Goal: Information Seeking & Learning: Learn about a topic

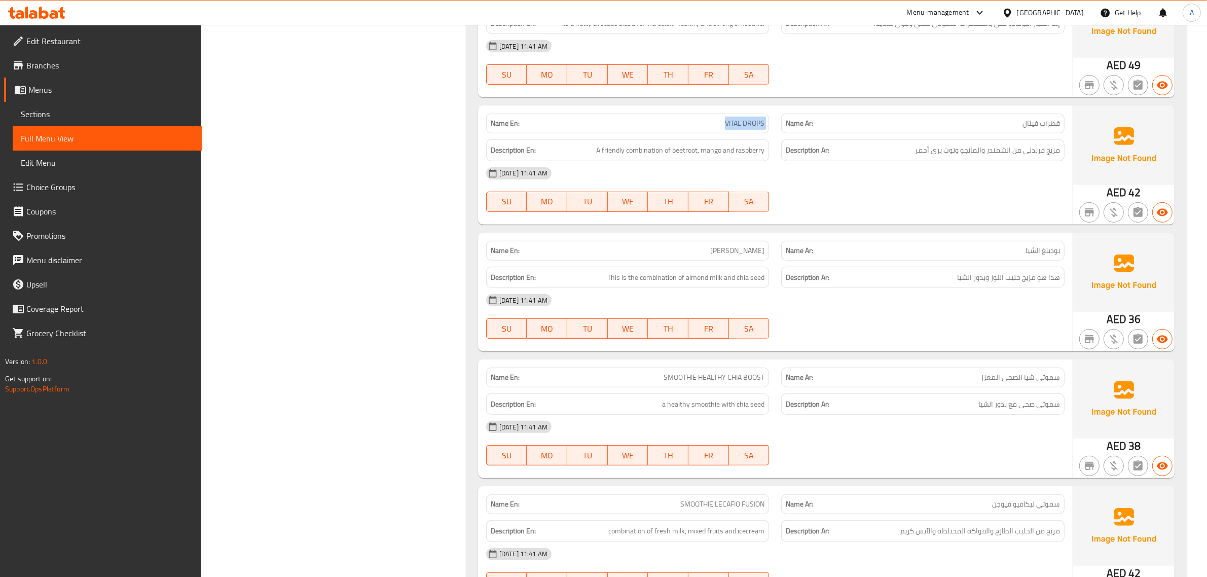
scroll to position [680, 0]
click at [987, 141] on div "Description Ar: مزيج فرندلي من الشمندر والمانجو وتوت بري أحمر" at bounding box center [922, 150] width 283 height 22
click at [1036, 150] on span "مزيج فرندلي من الشمندر والمانجو وتوت بري أحمر" at bounding box center [987, 150] width 145 height 13
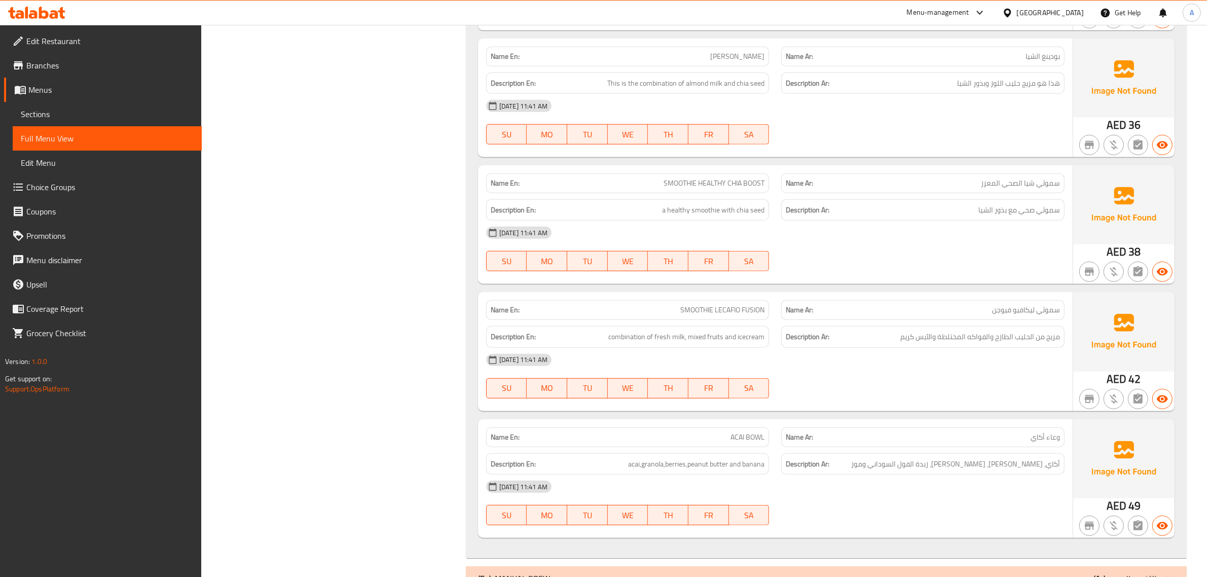
scroll to position [877, 0]
click at [1034, 75] on span "هذا هو مزيج حليب اللوز وبذور الشيا" at bounding box center [1008, 81] width 103 height 13
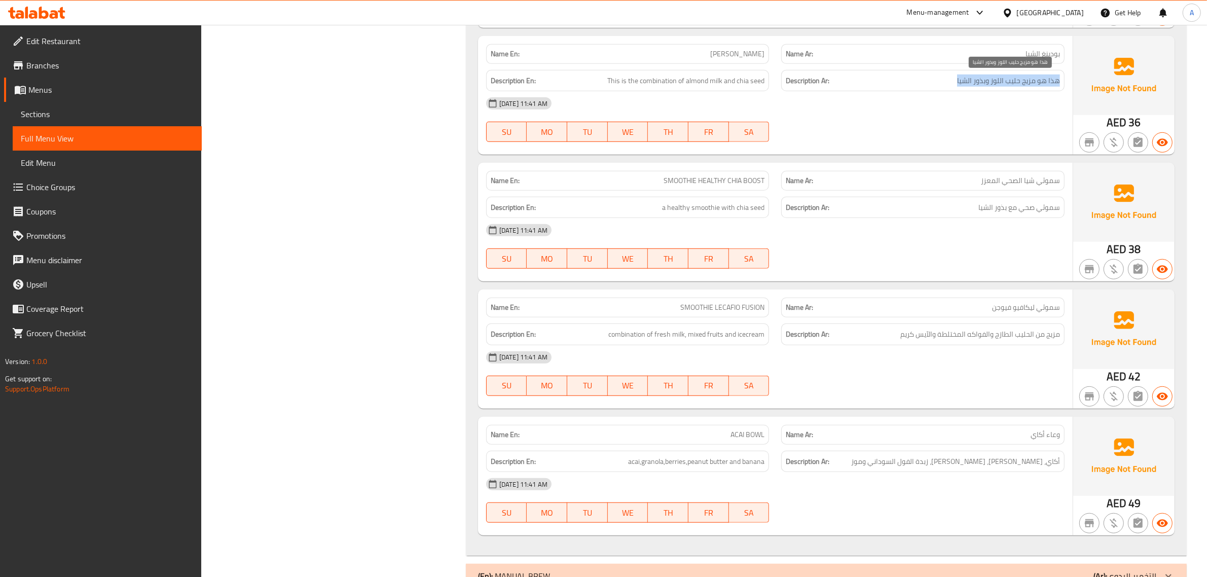
click at [1034, 75] on span "هذا هو مزيج حليب اللوز وبذور الشيا" at bounding box center [1008, 81] width 103 height 13
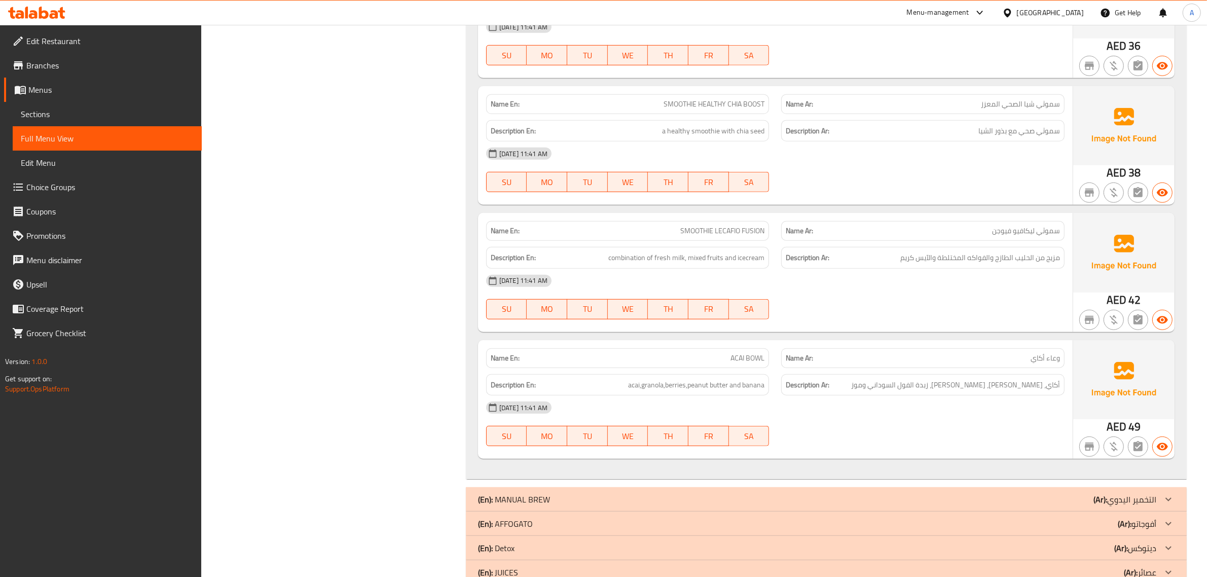
scroll to position [967, 0]
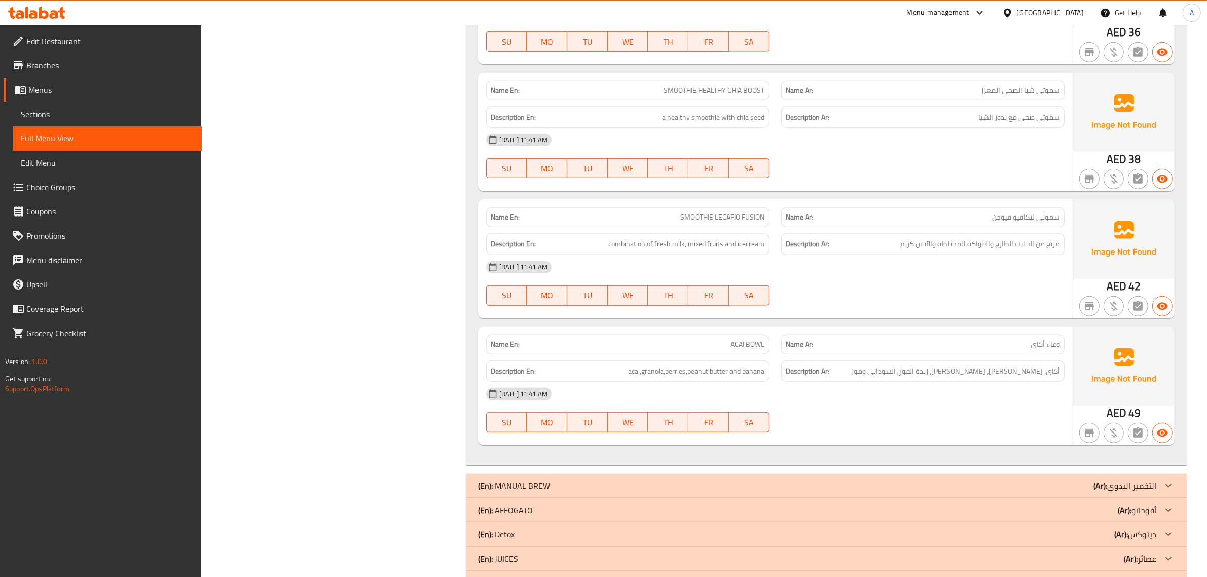
click at [928, 48] on div at bounding box center [923, 52] width 296 height 12
click at [914, 75] on div "Name Ar: سموثي شيا الصحي المعزز" at bounding box center [923, 91] width 296 height 32
click at [767, 89] on div "Name En: SMOOTHIE HEALTHY CHIA BOOST" at bounding box center [627, 91] width 283 height 20
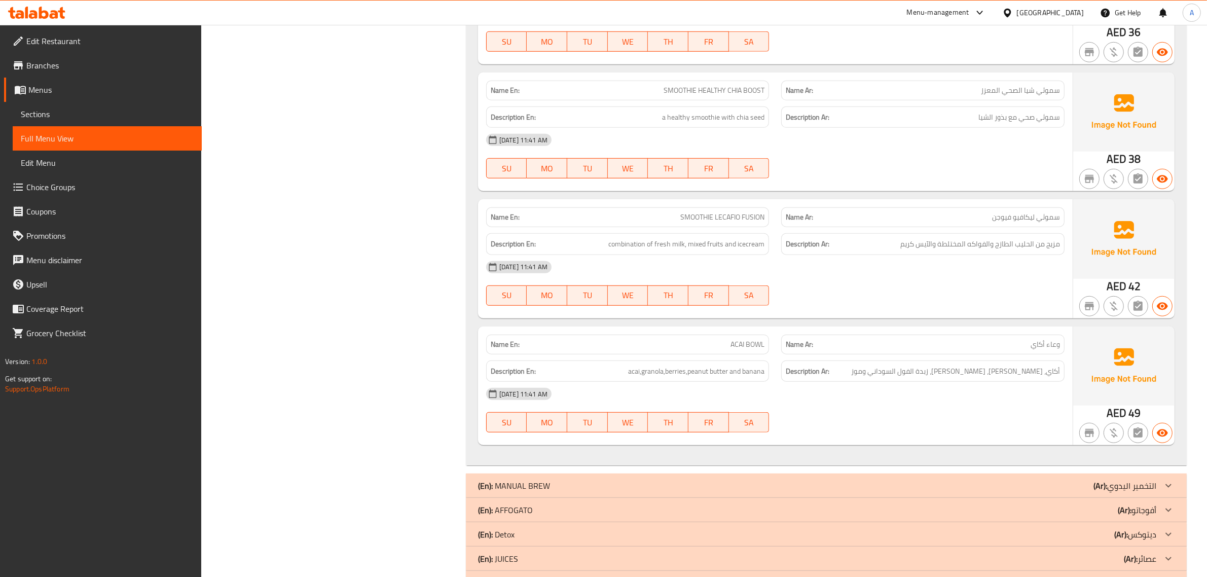
click at [767, 89] on div "Name En: SMOOTHIE HEALTHY CHIA BOOST" at bounding box center [627, 91] width 283 height 20
click at [745, 79] on div "Name En: SMOOTHIE HEALTHY CHIA BOOST" at bounding box center [628, 91] width 296 height 32
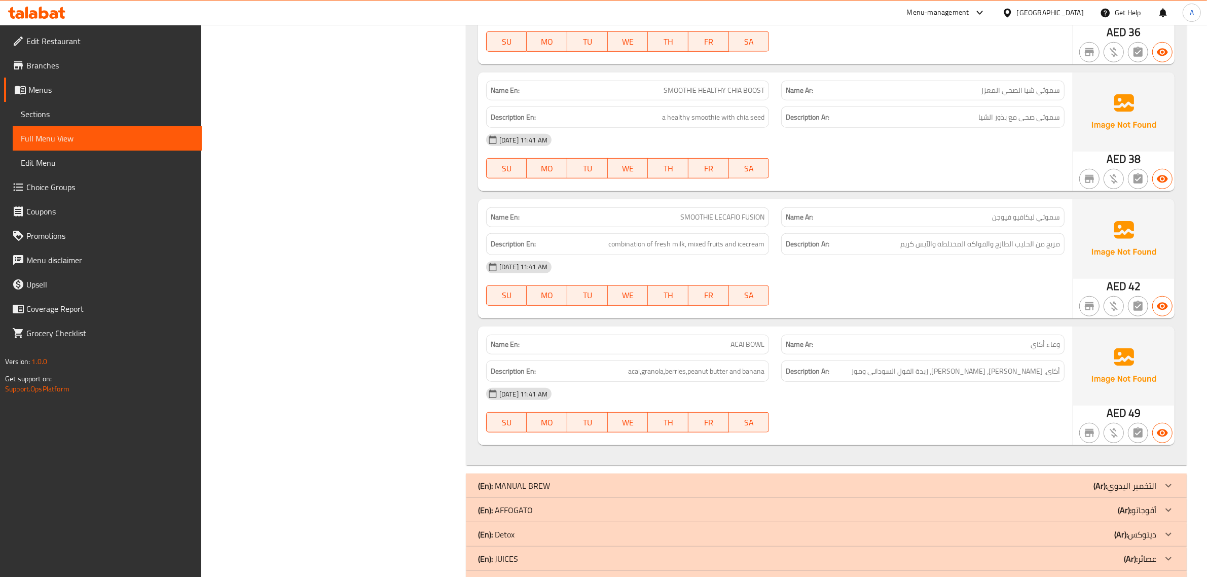
scroll to position [1120, 0]
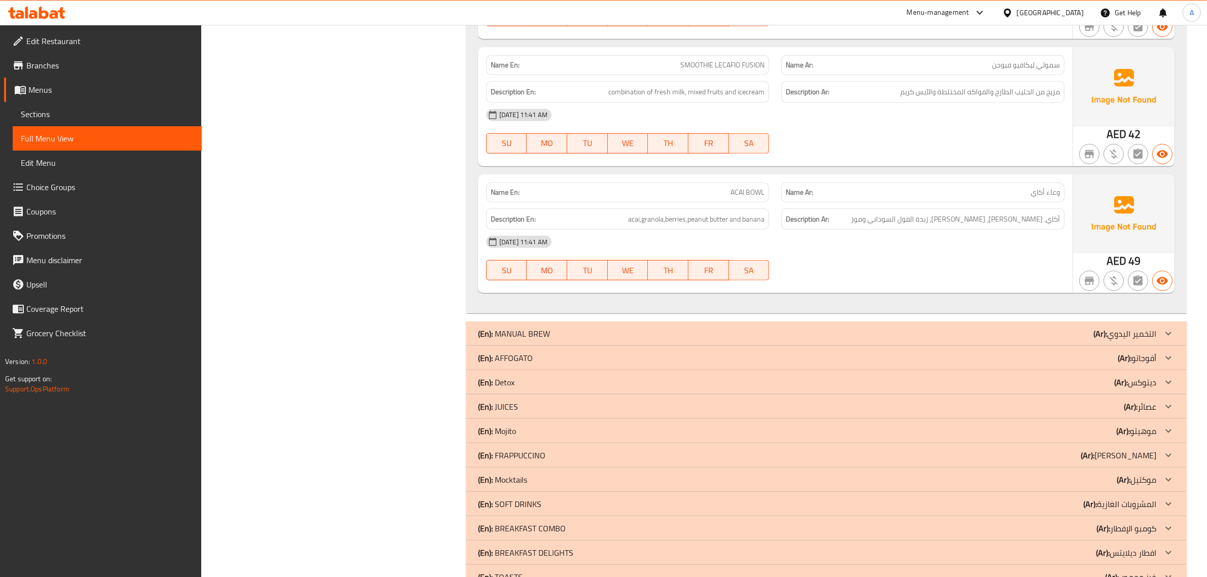
click at [1006, 66] on span "سموثي ليكافيو فيوجن" at bounding box center [1026, 65] width 68 height 11
click at [753, 56] on div "Name En: SMOOTHIE LECAFIO FUSION" at bounding box center [627, 65] width 283 height 20
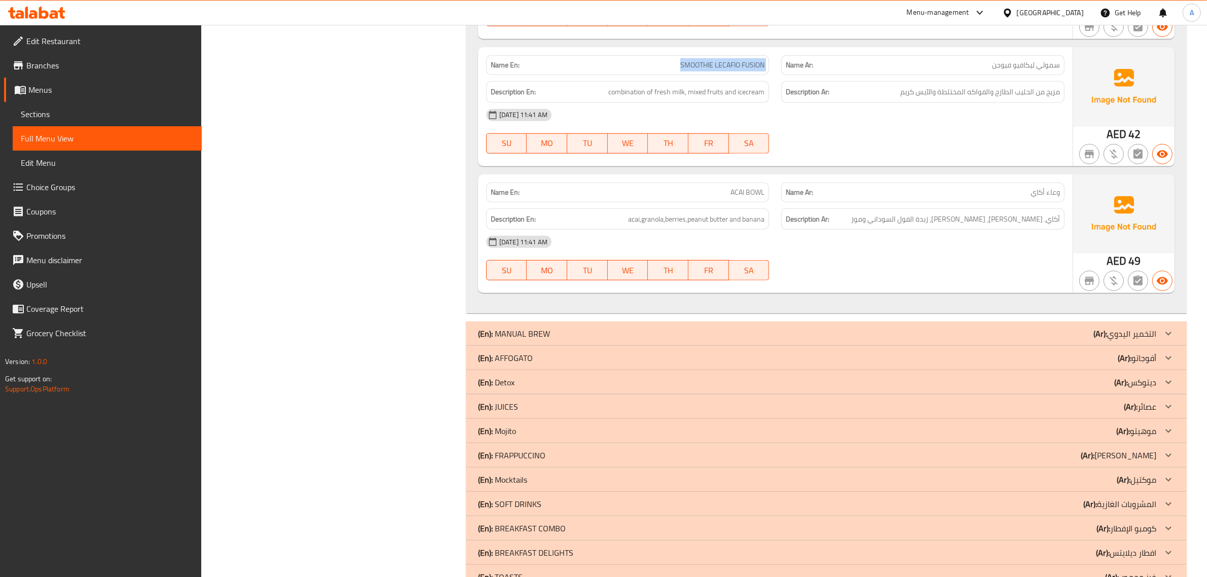
click at [753, 56] on div "Name En: SMOOTHIE LECAFIO FUSION" at bounding box center [627, 65] width 283 height 20
click at [706, 68] on span "SMOOTHIE LECAFIO FUSION" at bounding box center [722, 65] width 84 height 11
copy span "SMOOTHIE LECAFIO FUSION"
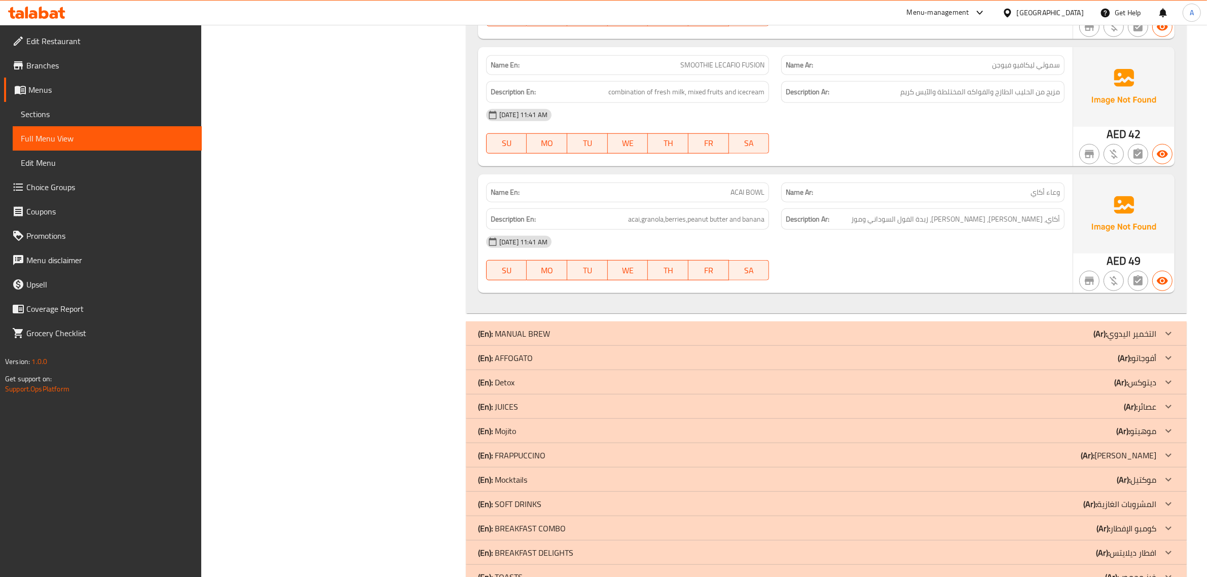
click at [983, 94] on span "مزيج من الحليب الطازج والفواكه المختلطة والآيس كريم" at bounding box center [980, 92] width 160 height 13
click at [1026, 181] on div "Name Ar: وعاء أكاي" at bounding box center [923, 192] width 296 height 32
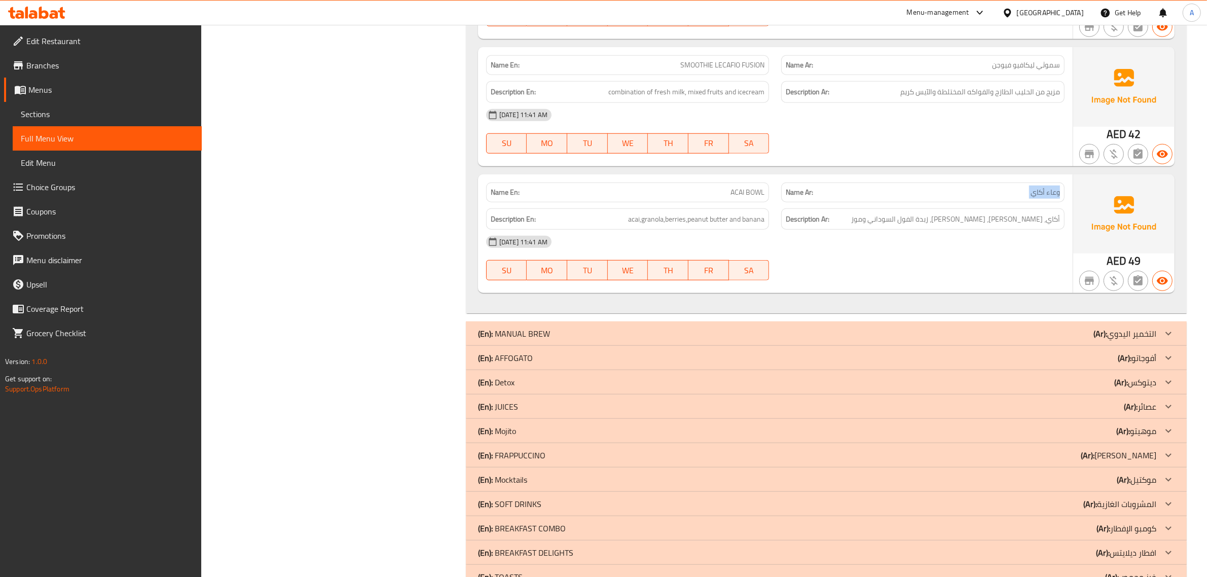
click at [1026, 181] on div "Name Ar: وعاء أكاي" at bounding box center [923, 192] width 296 height 32
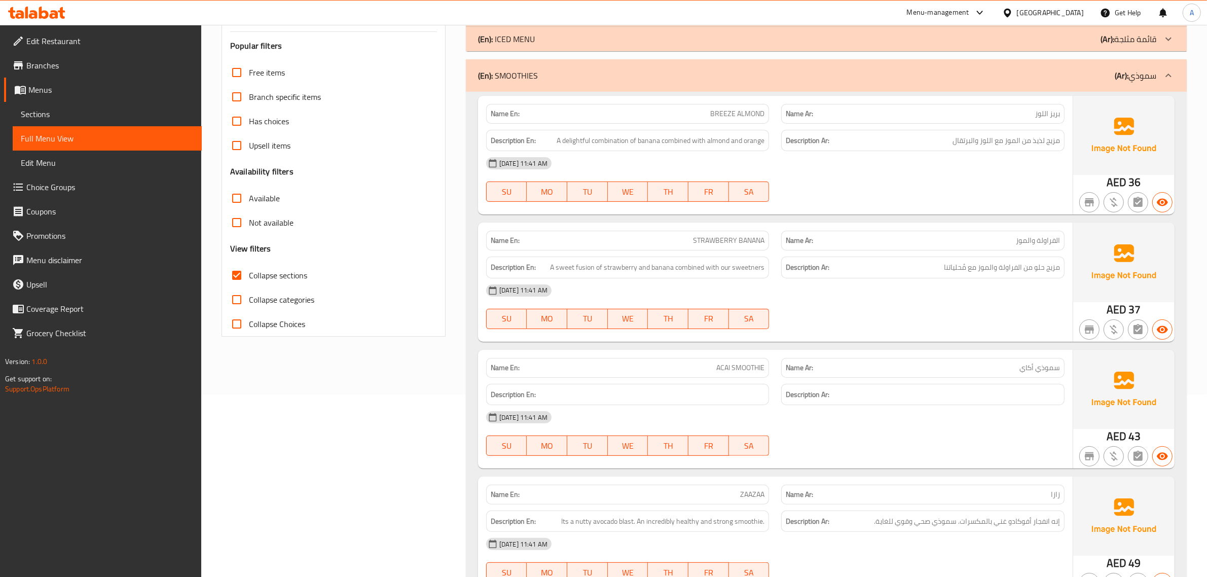
scroll to position [166, 0]
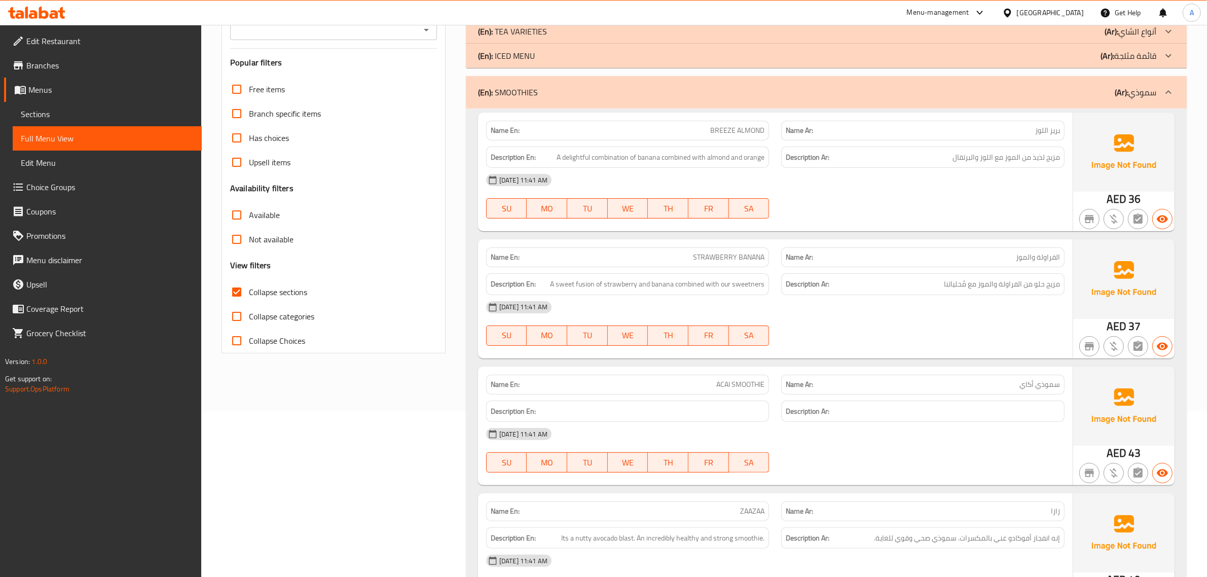
click at [1020, 99] on div "(En): SMOOTHIES (Ar): سموذي" at bounding box center [826, 92] width 721 height 32
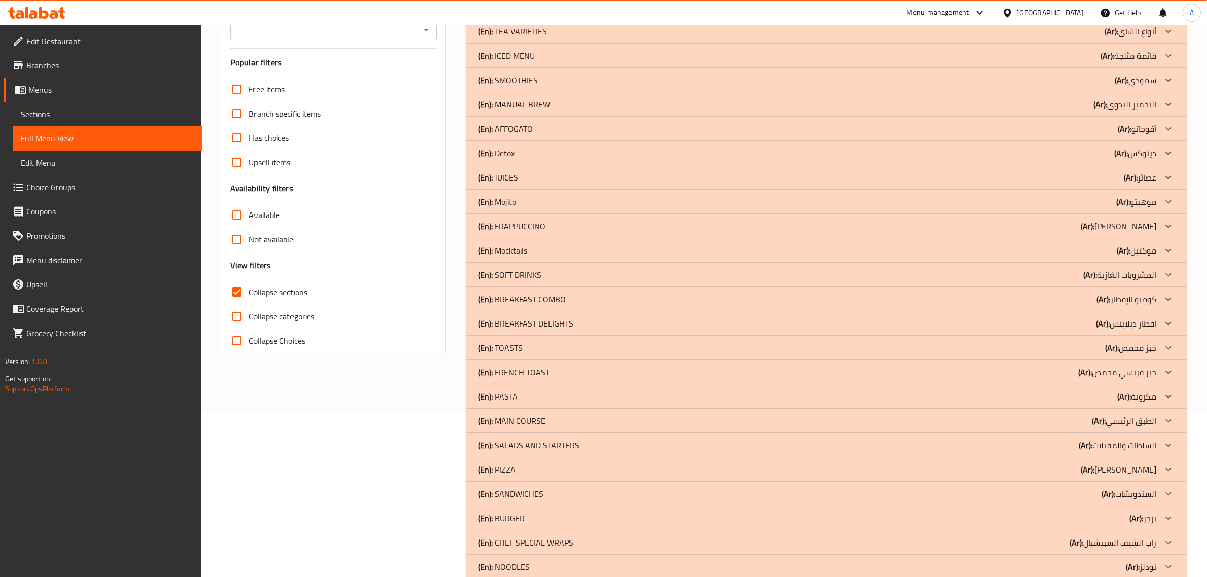
click at [533, 152] on div "(En): Detox (Ar): ديتوكس" at bounding box center [817, 153] width 678 height 12
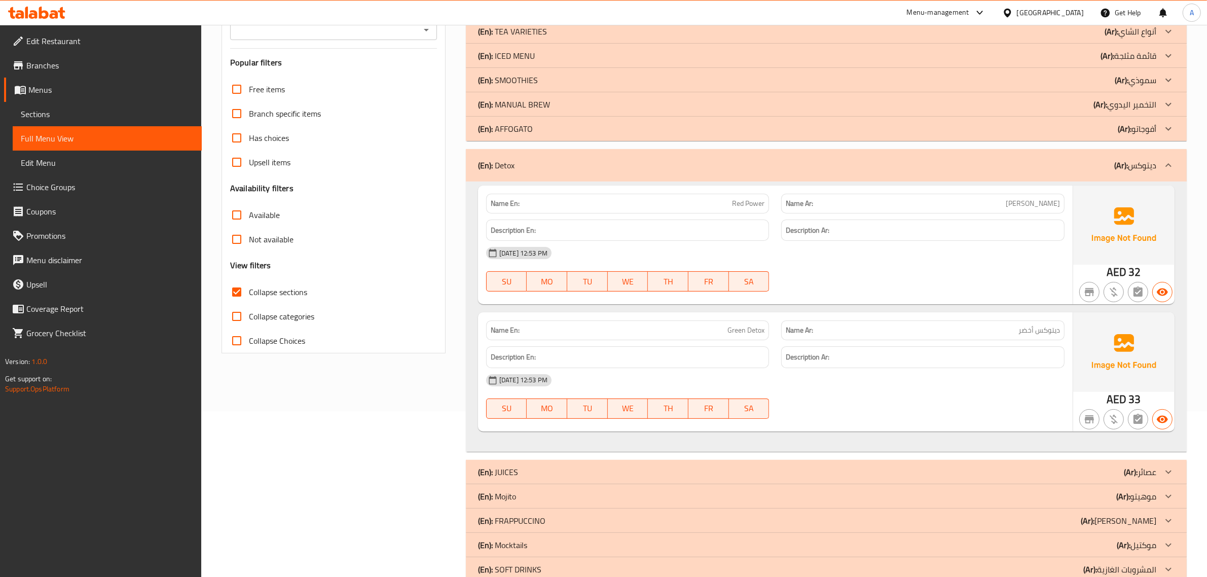
click at [1088, 176] on div "(En): Detox (Ar): ديتوكس" at bounding box center [826, 165] width 721 height 32
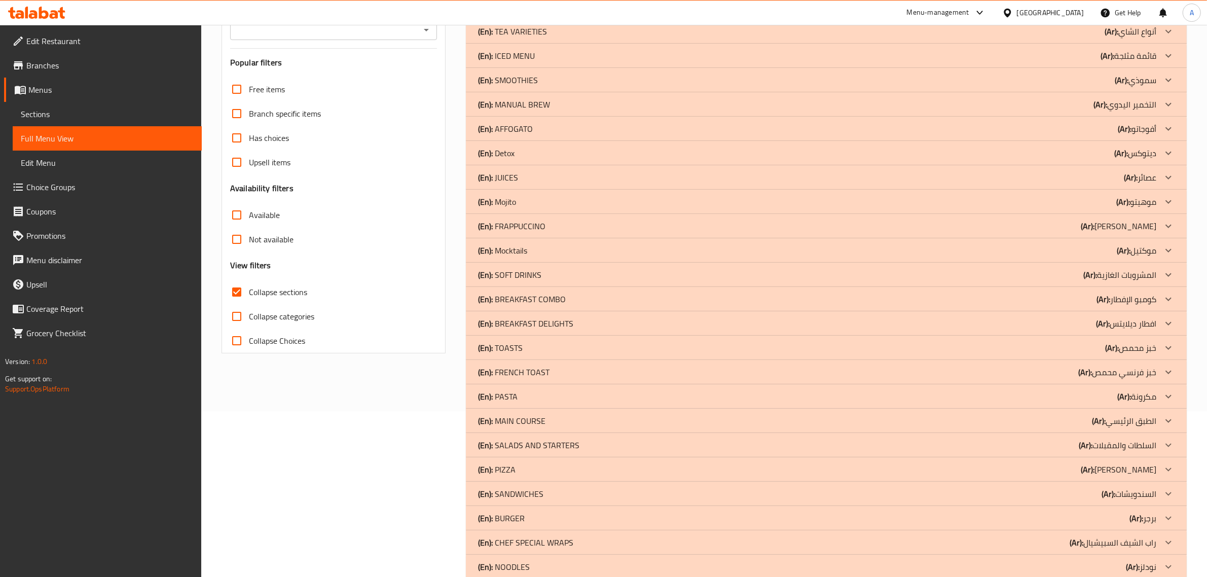
click at [566, 198] on div "(En): Mojito (Ar): موهيتو" at bounding box center [817, 202] width 678 height 12
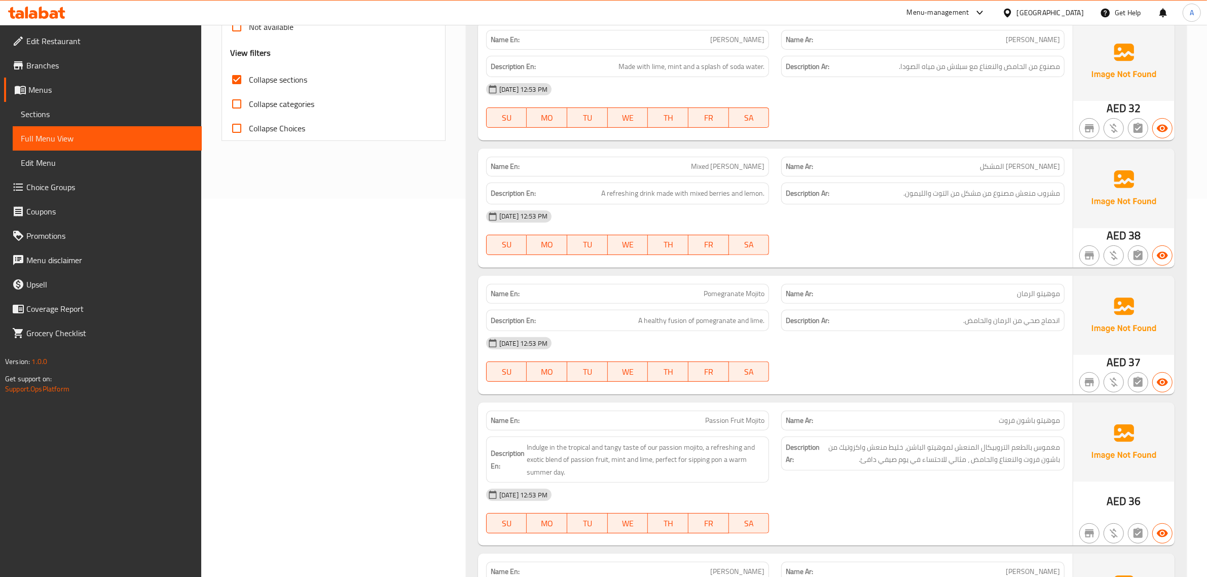
scroll to position [341, 0]
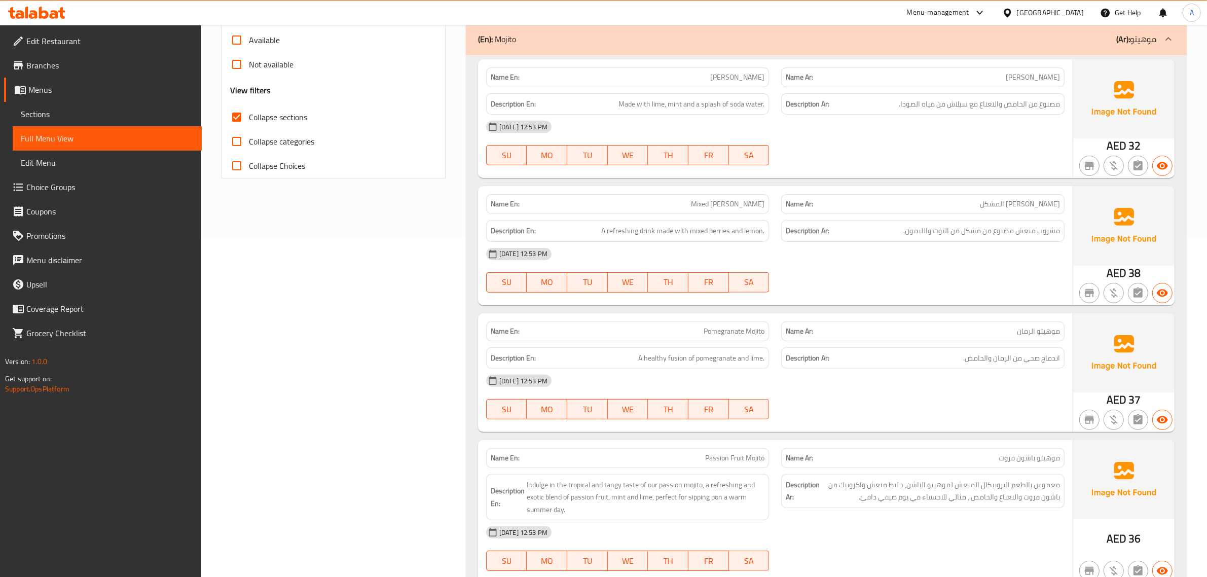
click at [991, 96] on div "Description Ar: مصنوع من الحامض والنعناع مع سبلاش من مياه الصودا." at bounding box center [922, 104] width 283 height 22
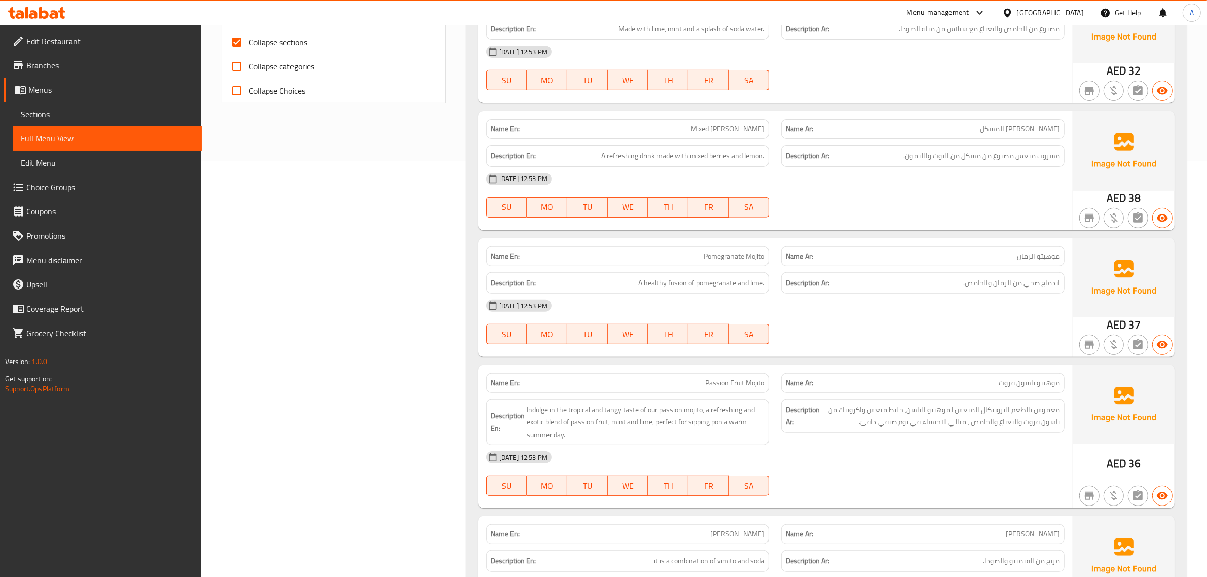
scroll to position [417, 0]
click at [703, 114] on div "Name En: Mixed [PERSON_NAME]" at bounding box center [628, 128] width 296 height 32
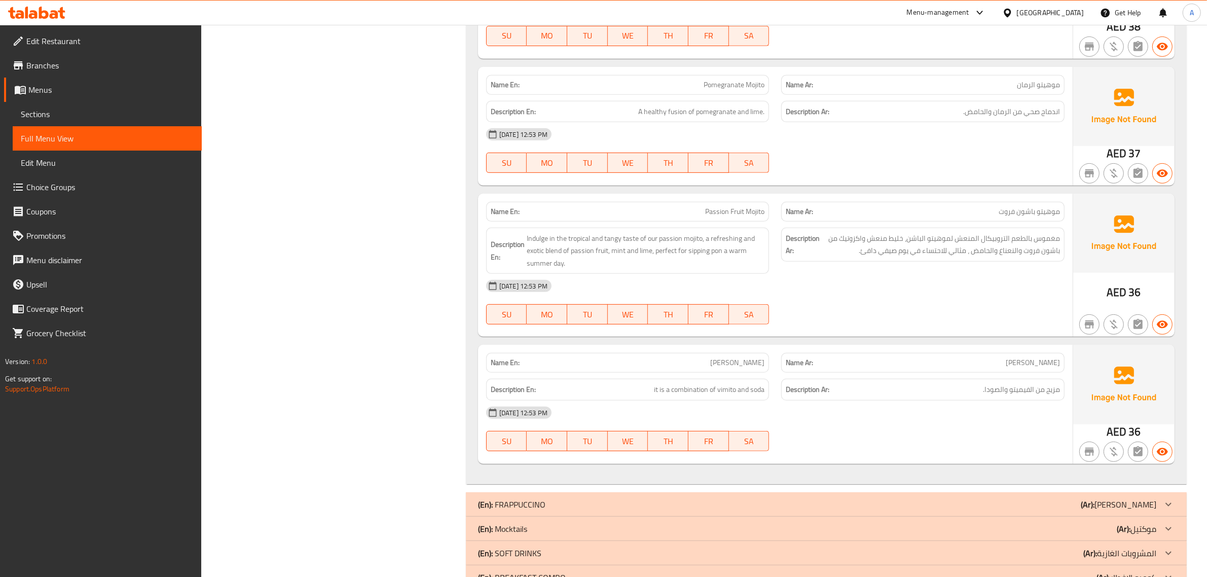
scroll to position [589, 0]
click at [735, 63] on div "Name En: [PERSON_NAME] Name Ar: [PERSON_NAME] En: Made with lime, mint and a sp…" at bounding box center [826, 144] width 721 height 675
click at [735, 62] on div "Name En: [PERSON_NAME] Name Ar: [PERSON_NAME] En: Made with lime, mint and a sp…" at bounding box center [826, 144] width 721 height 675
click at [1051, 113] on span "اندماج صحي من الرمان والحامض." at bounding box center [1011, 109] width 97 height 13
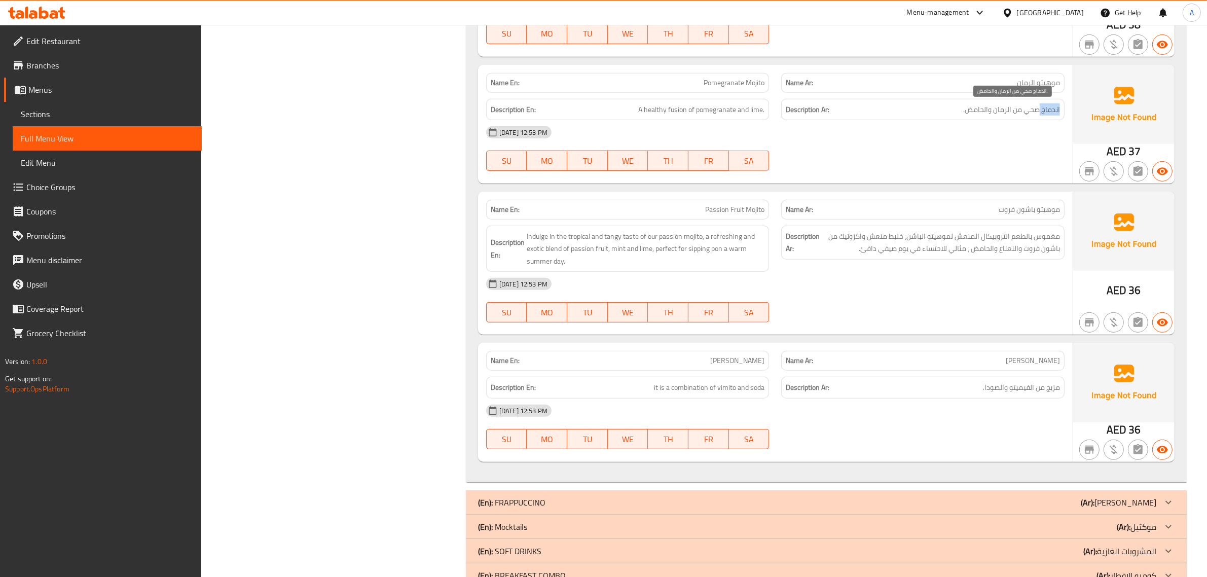
click at [1051, 113] on span "اندماج صحي من الرمان والحامض." at bounding box center [1011, 109] width 97 height 13
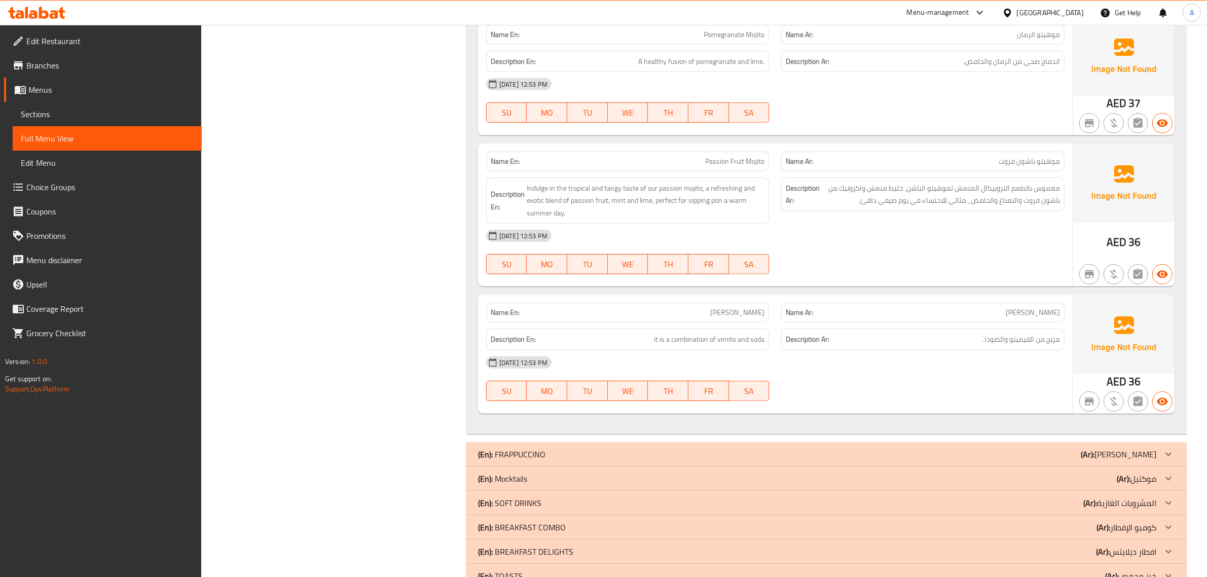
scroll to position [639, 0]
click at [725, 204] on span "Indulge in the tropical and tangy taste of our passion mojito, a refreshing and…" at bounding box center [646, 200] width 238 height 38
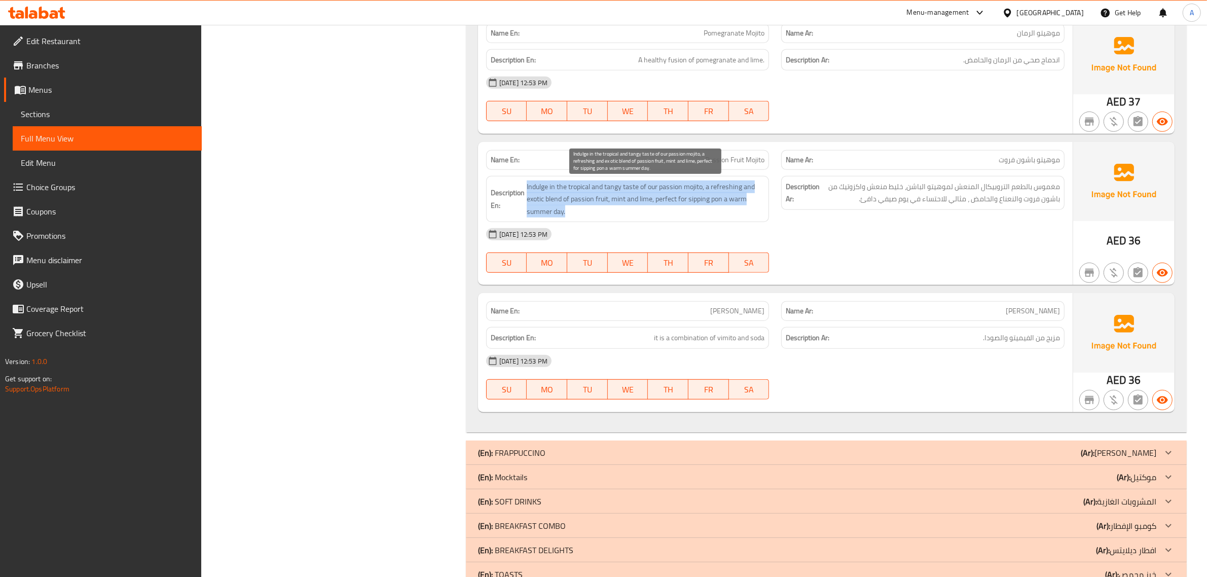
click at [725, 204] on span "Indulge in the tropical and tangy taste of our passion mojito, a refreshing and…" at bounding box center [646, 200] width 238 height 38
copy span "Indulge in the tropical and tangy taste of our passion mojito, a refreshing and…"
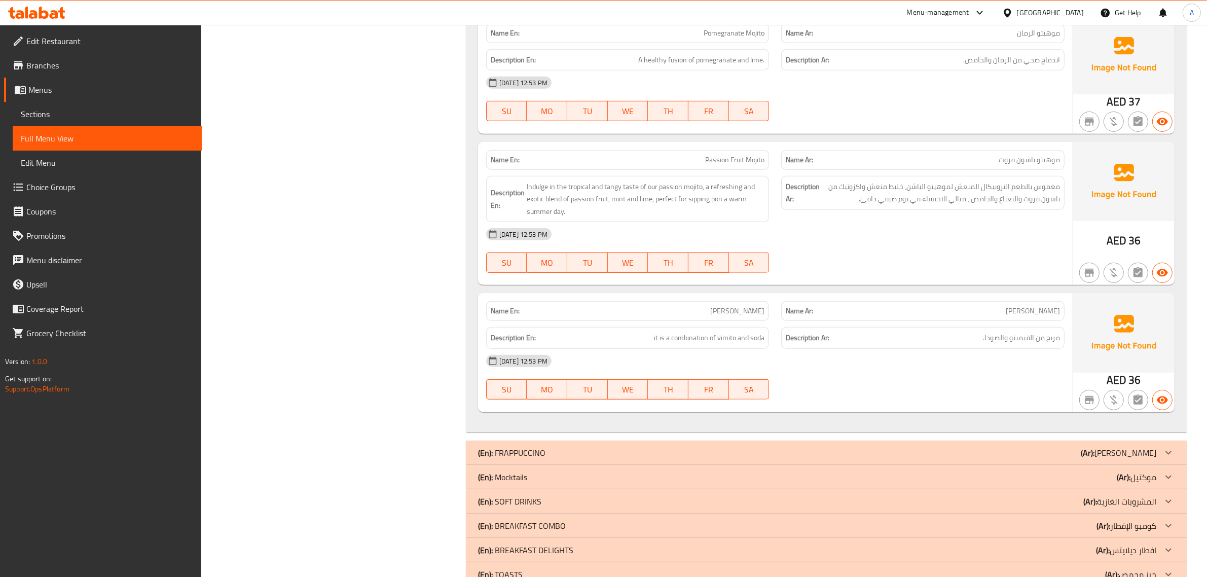
click at [703, 165] on p "Name En: Passion Fruit Mojito" at bounding box center [628, 160] width 274 height 11
copy span "Passion Fruit Mojito"
drag, startPoint x: 1032, startPoint y: 193, endPoint x: 841, endPoint y: 209, distance: 192.3
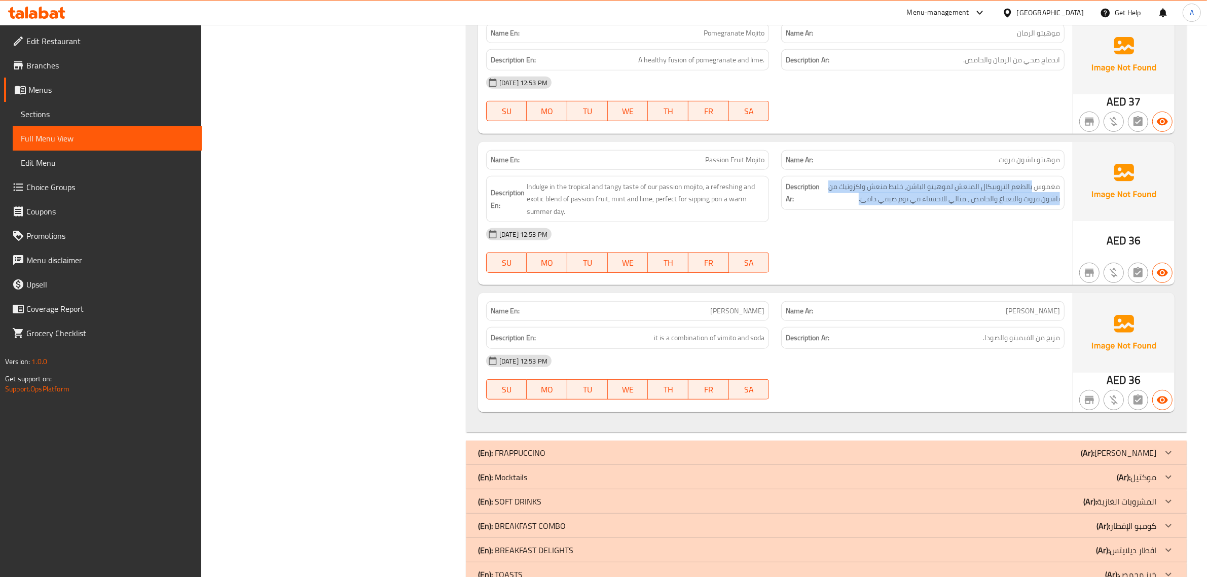
click at [841, 209] on div "Description Ar: مغموس بالطعم التروبيكال المنعش لموهيتو الباشن، خليط منعش واكزوت…" at bounding box center [922, 193] width 283 height 34
click at [1038, 310] on span "[PERSON_NAME]" at bounding box center [1033, 311] width 54 height 11
click at [984, 335] on span "مزيج من الفيميتو والصودا." at bounding box center [1021, 338] width 77 height 13
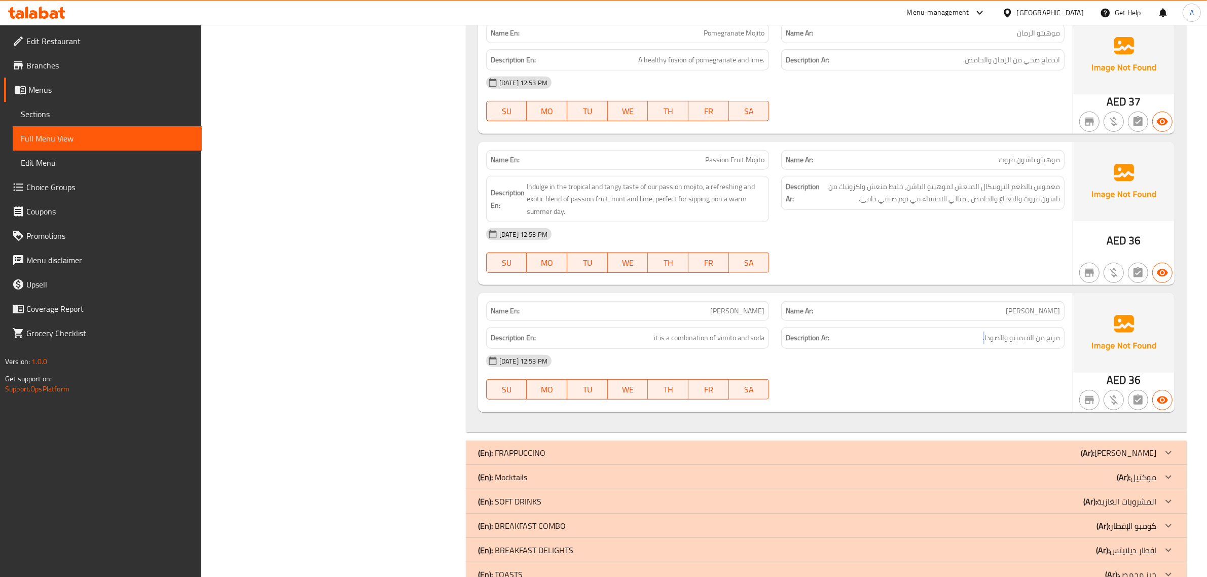
click at [984, 335] on span "مزيج من الفيميتو والصودا." at bounding box center [1021, 338] width 77 height 13
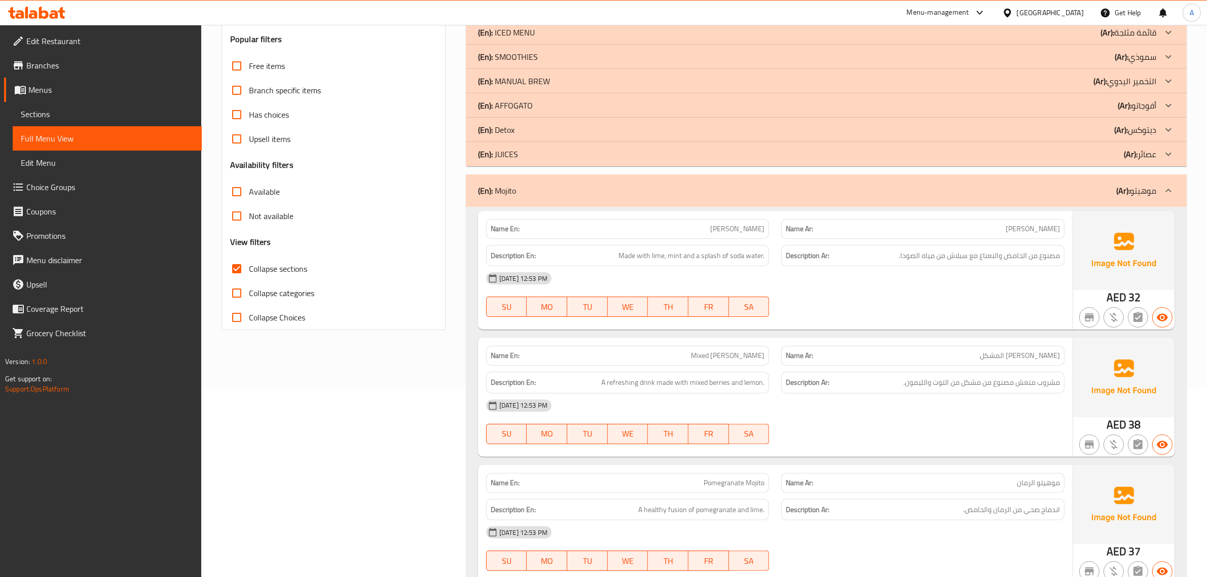
scroll to position [0, 0]
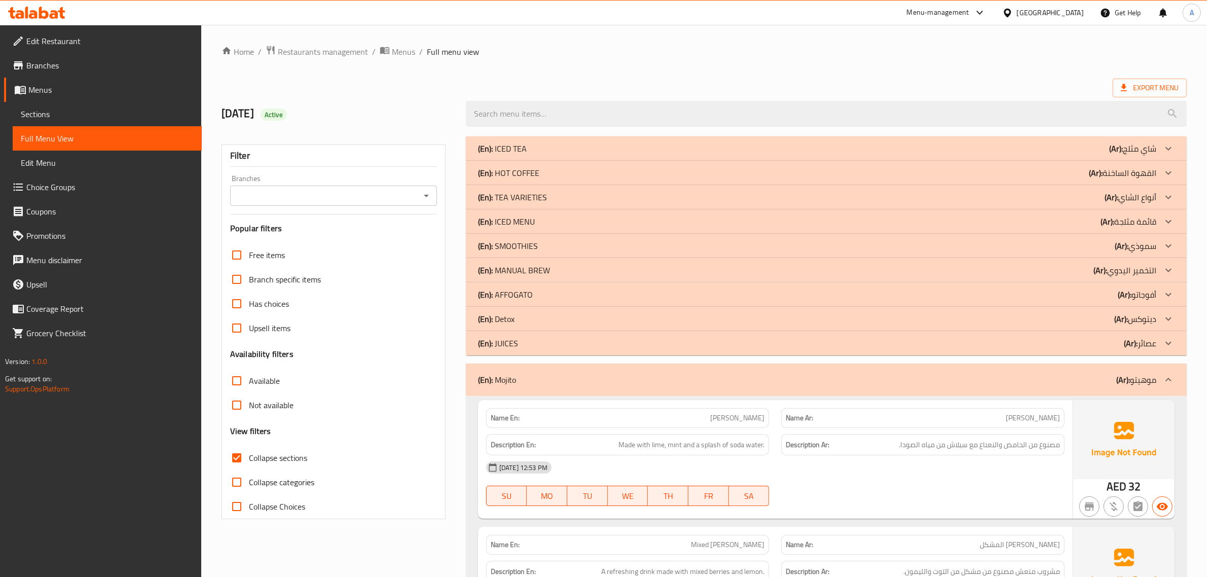
click at [1111, 378] on div "(En): Mojito (Ar): موهيتو" at bounding box center [817, 380] width 678 height 12
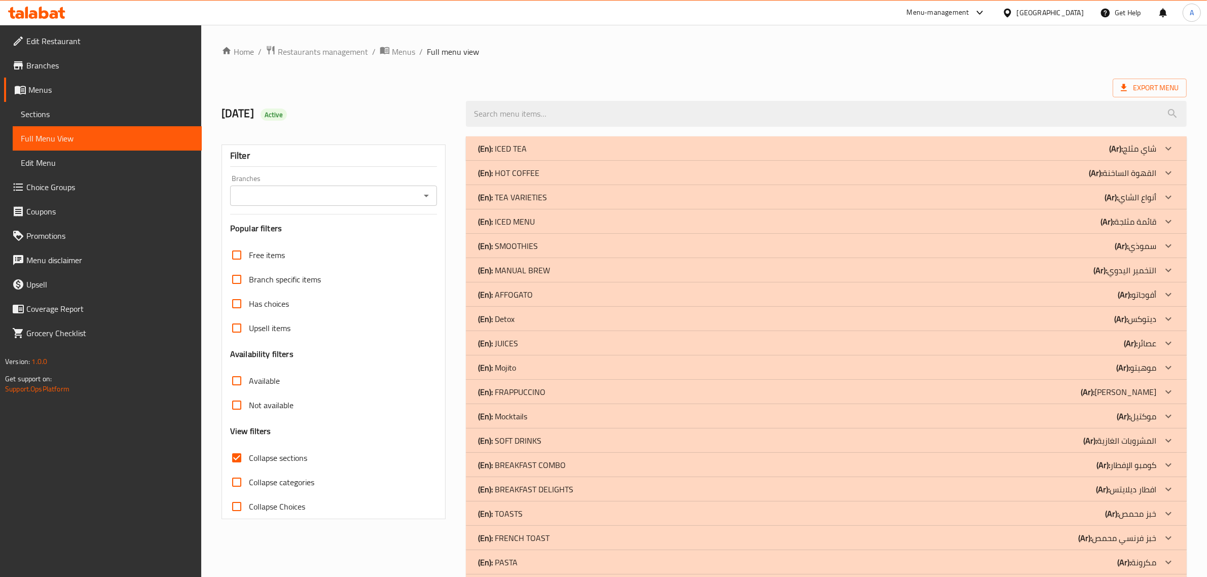
click at [531, 411] on div "(En): Mocktails (Ar): موكتيل" at bounding box center [817, 416] width 678 height 12
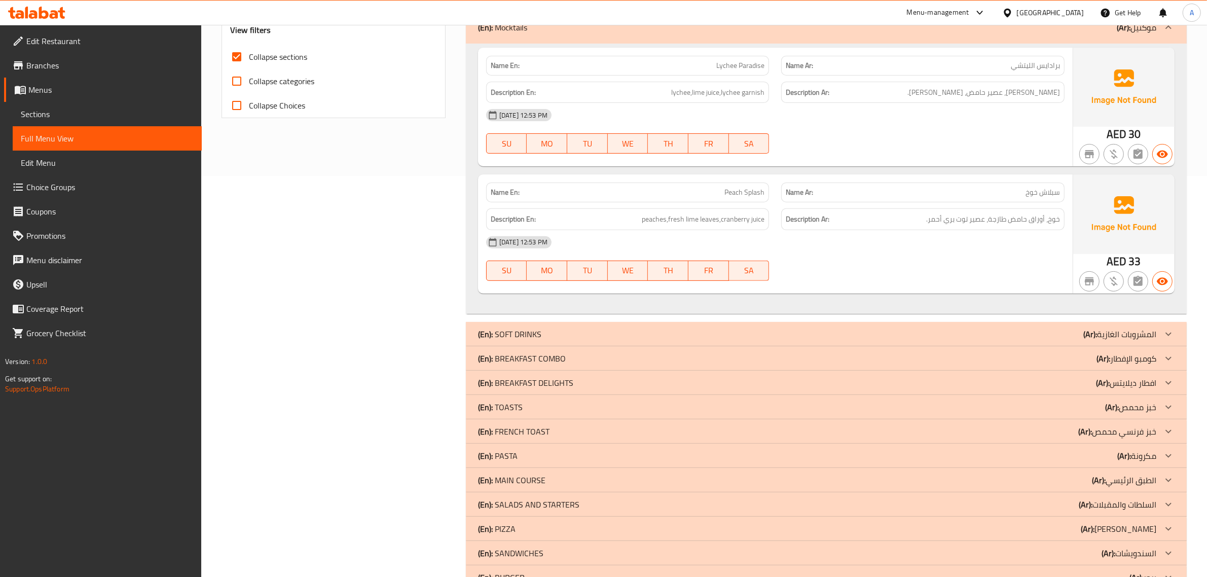
scroll to position [380, 0]
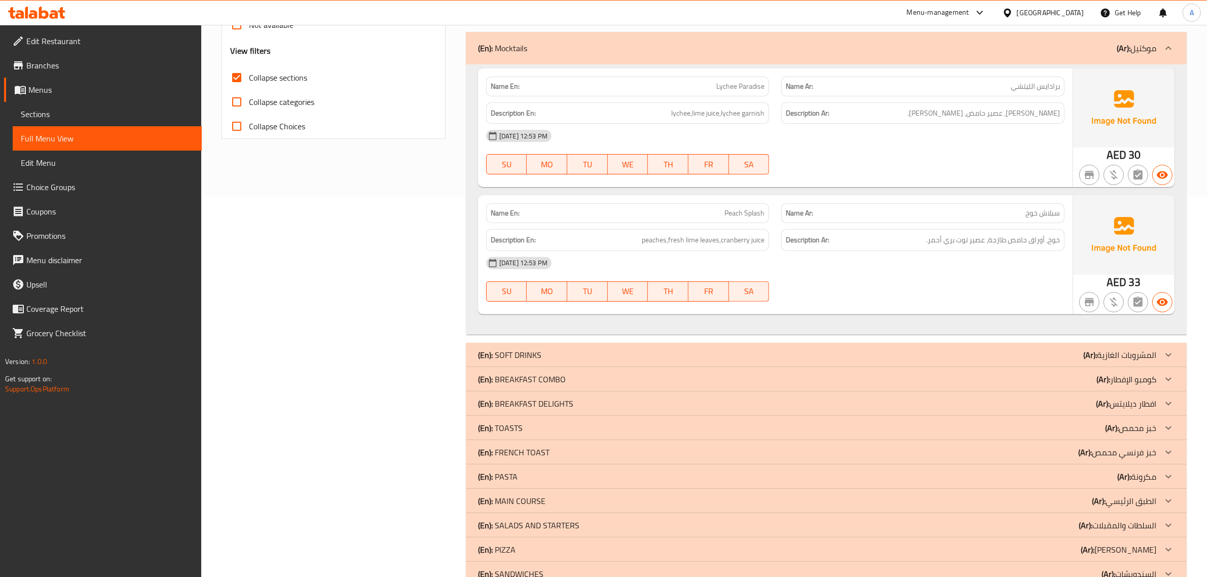
click at [1021, 77] on div "Name Ar: [PERSON_NAME]" at bounding box center [922, 87] width 283 height 20
click at [749, 89] on span "Lychee Paradise" at bounding box center [740, 86] width 48 height 11
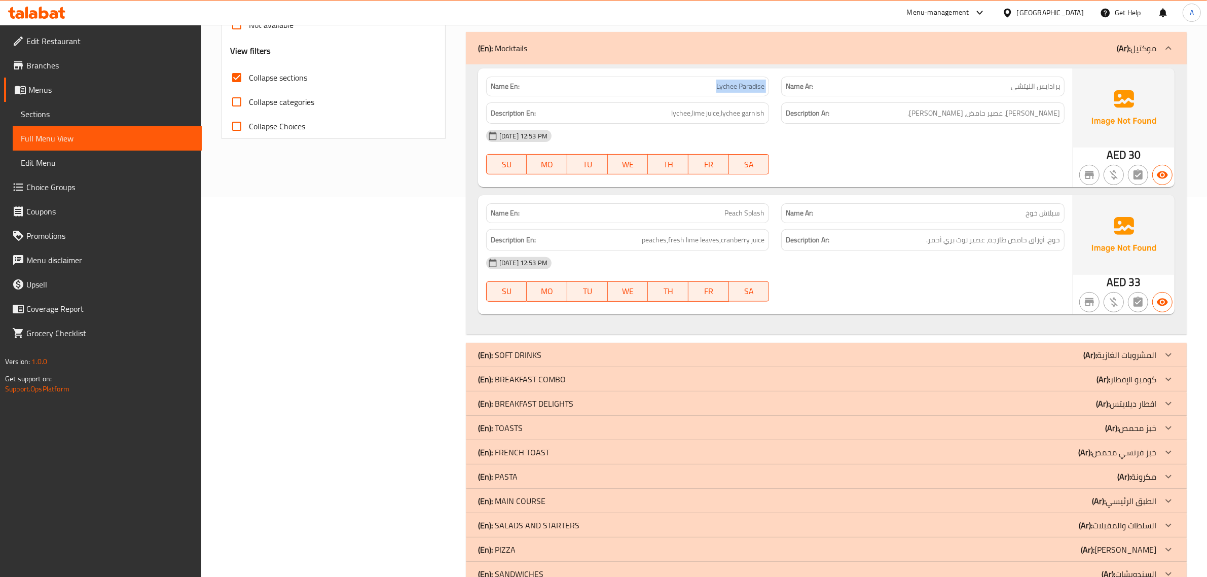
click at [749, 89] on span "Lychee Paradise" at bounding box center [740, 86] width 48 height 11
click at [736, 126] on div "[DATE] 12:53 PM" at bounding box center [775, 136] width 591 height 24
copy div "[DATE] 12:53 PM SU MO TU WE TH FR SA"
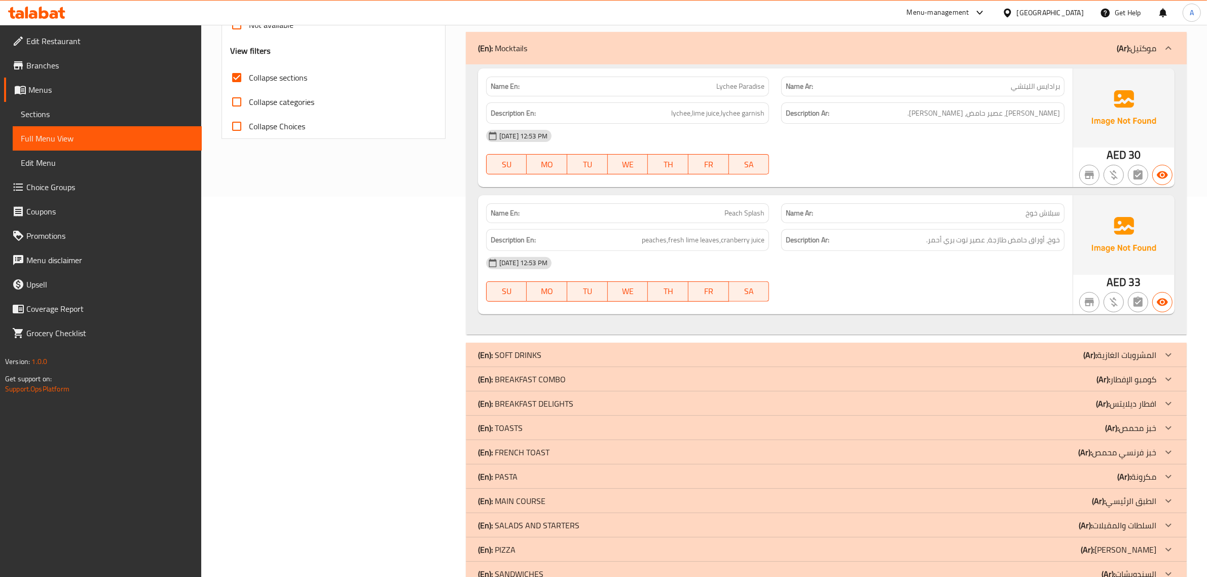
click at [731, 99] on div "Description En: lychee,lime juice,lychee garnish" at bounding box center [628, 113] width 296 height 34
click at [718, 115] on span "lychee,lime juice,lychee garnish" at bounding box center [717, 113] width 93 height 13
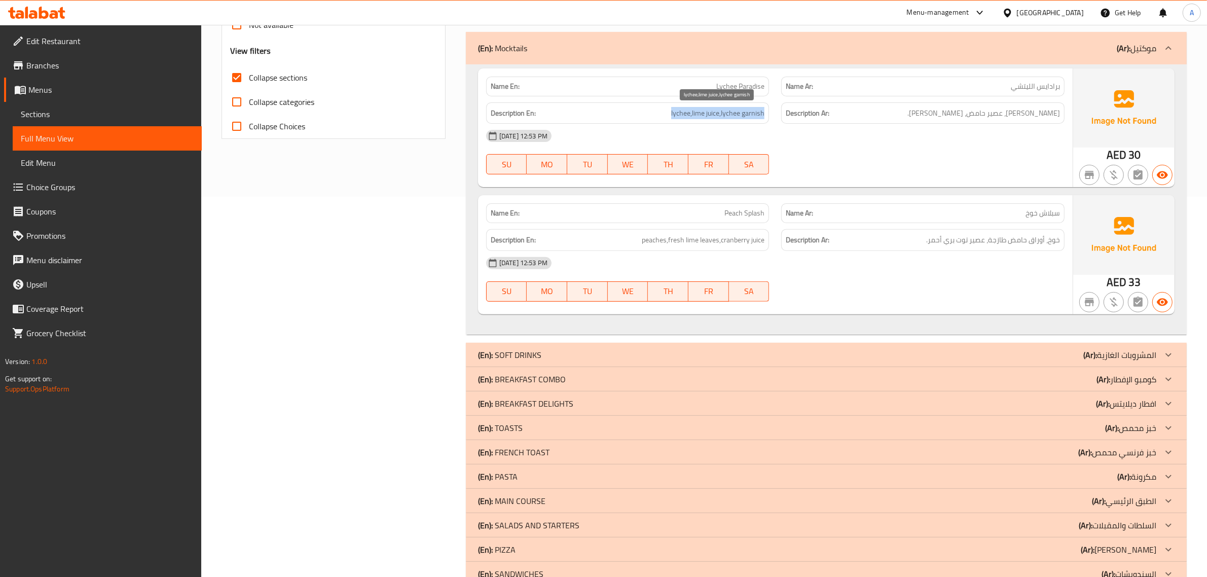
copy span "lychee,lime juice,lychee garnish"
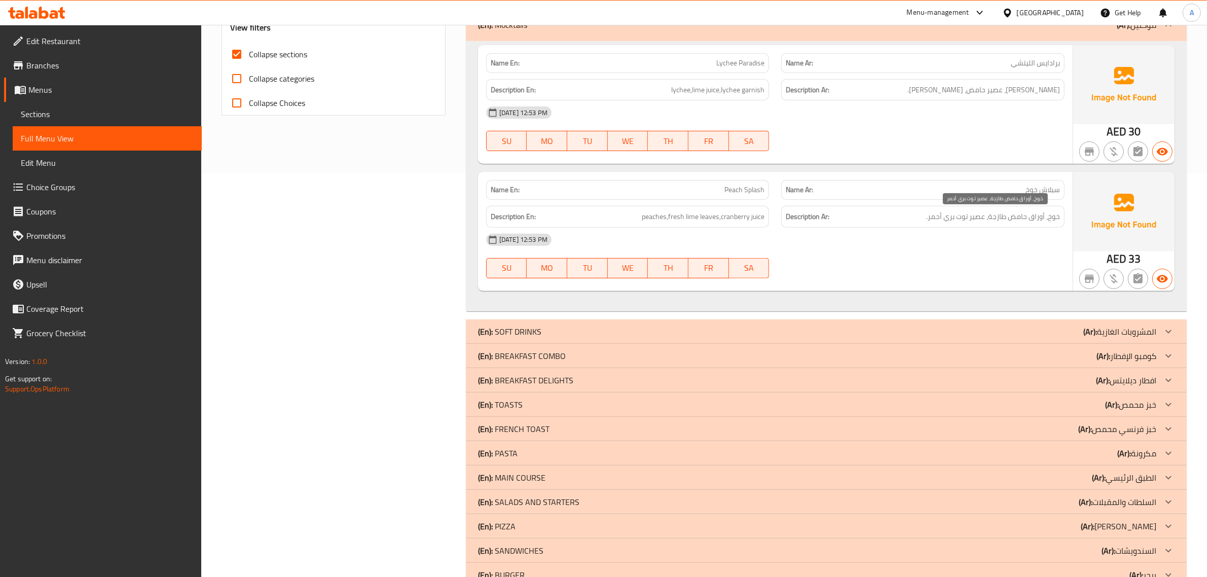
click at [1034, 224] on div "Description Ar: خوخ، أوراق حامض طازجة، عصير توت بري أحمر." at bounding box center [922, 217] width 283 height 22
click at [728, 213] on span "peaches,fresh lime leaves,cranberry juice" at bounding box center [703, 216] width 123 height 13
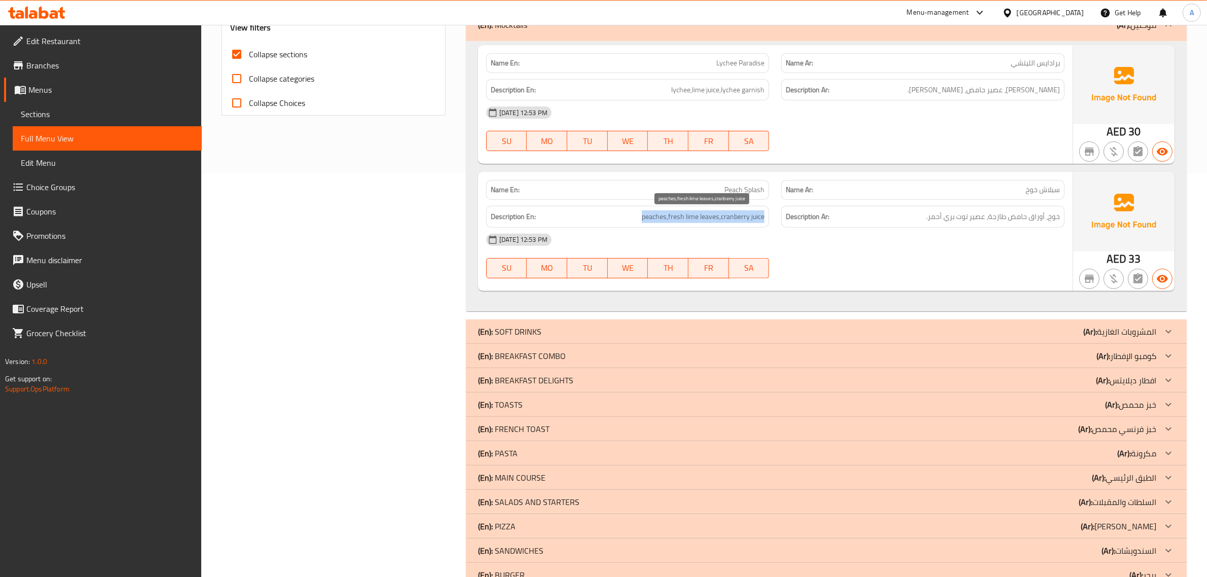
click at [728, 213] on span "peaches,fresh lime leaves,cranberry juice" at bounding box center [703, 216] width 123 height 13
copy span "peaches,fresh lime leaves,cranberry juice"
click at [994, 213] on span "خوخ، أوراق حامض طازجة، عصير توت بري أحمر." at bounding box center [993, 216] width 134 height 13
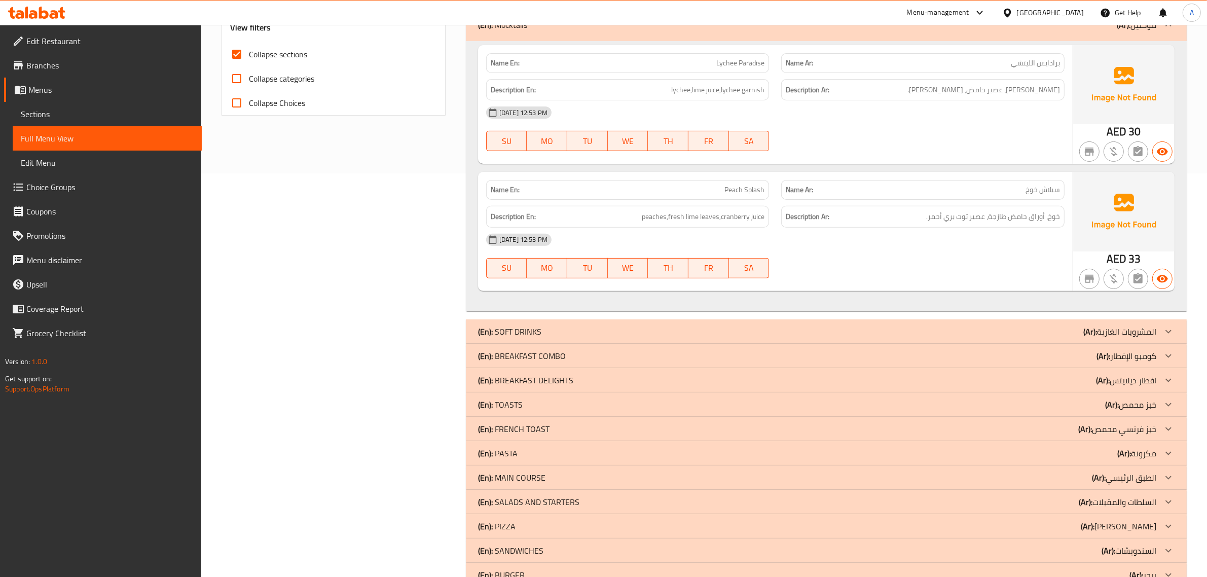
click at [984, 29] on div "(En): Mocktails (Ar): موكتيل" at bounding box center [817, 25] width 678 height 12
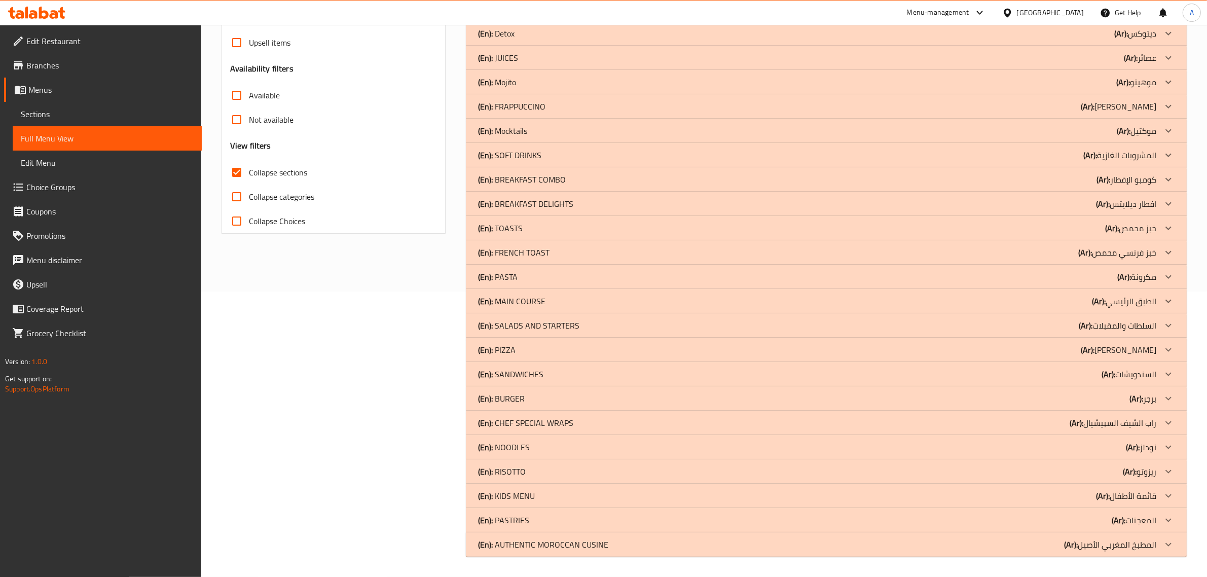
scroll to position [285, 0]
click at [520, 54] on div "(En): JUICES (Ar): عصائر" at bounding box center [817, 58] width 678 height 12
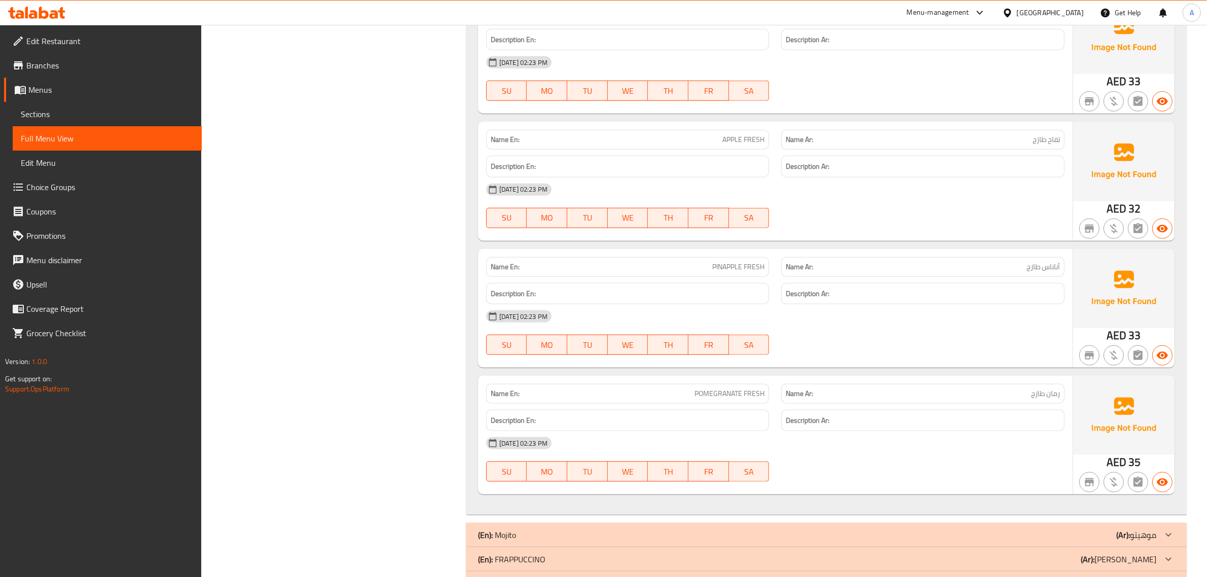
scroll to position [1157, 0]
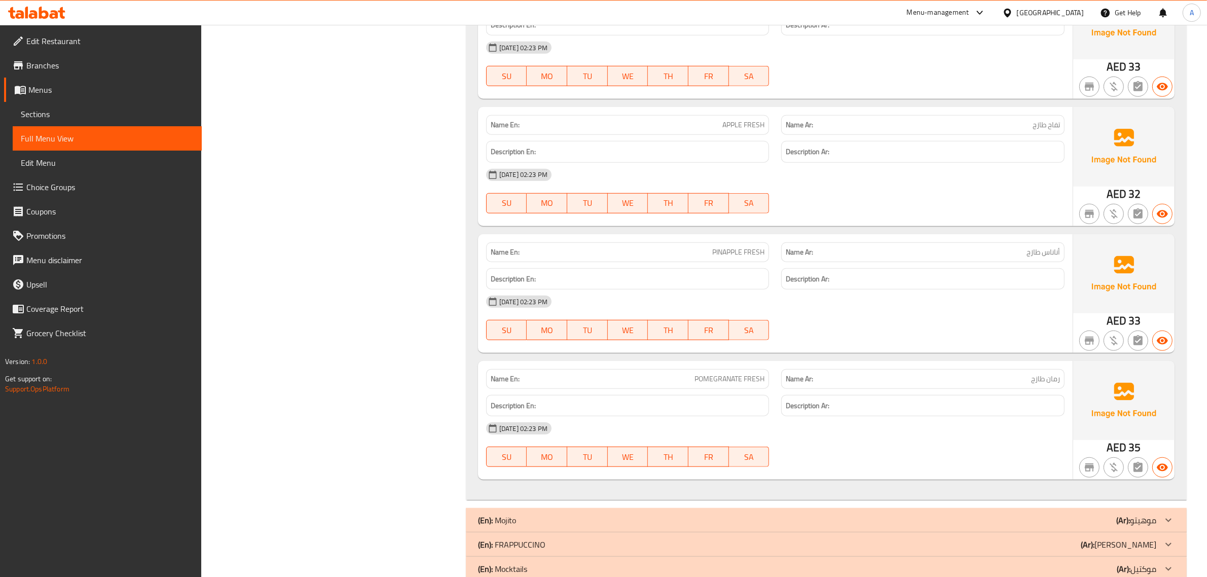
click at [1025, 410] on h6 "Description Ar:" at bounding box center [923, 406] width 274 height 13
click at [690, 394] on div "Description En:" at bounding box center [628, 406] width 296 height 34
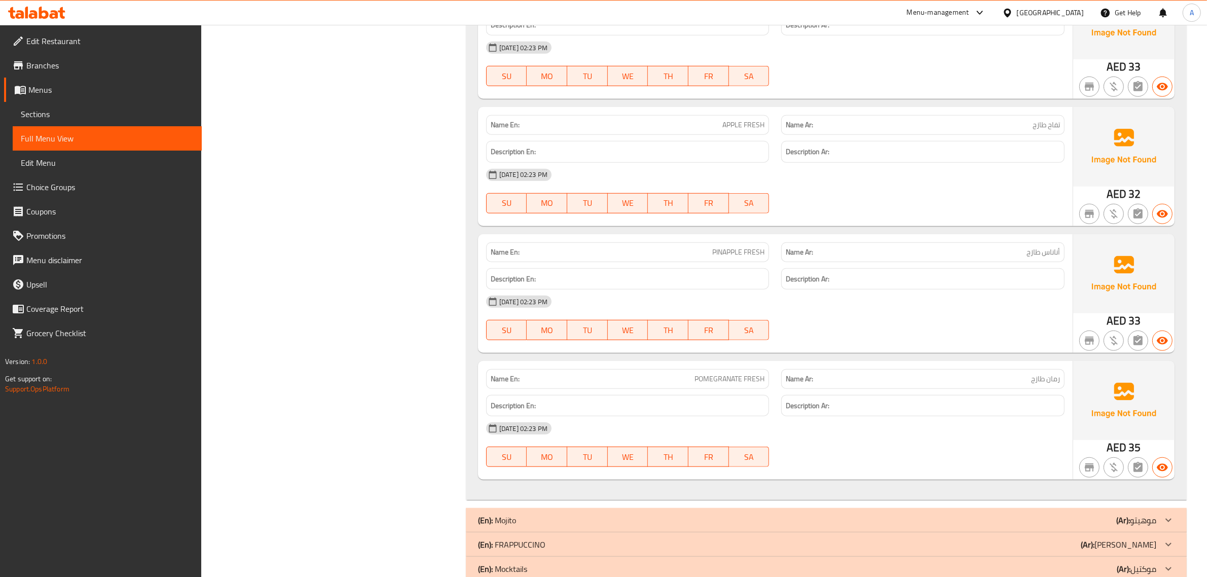
click at [527, 544] on p "(En): FRAPPUCCINO" at bounding box center [511, 544] width 67 height 12
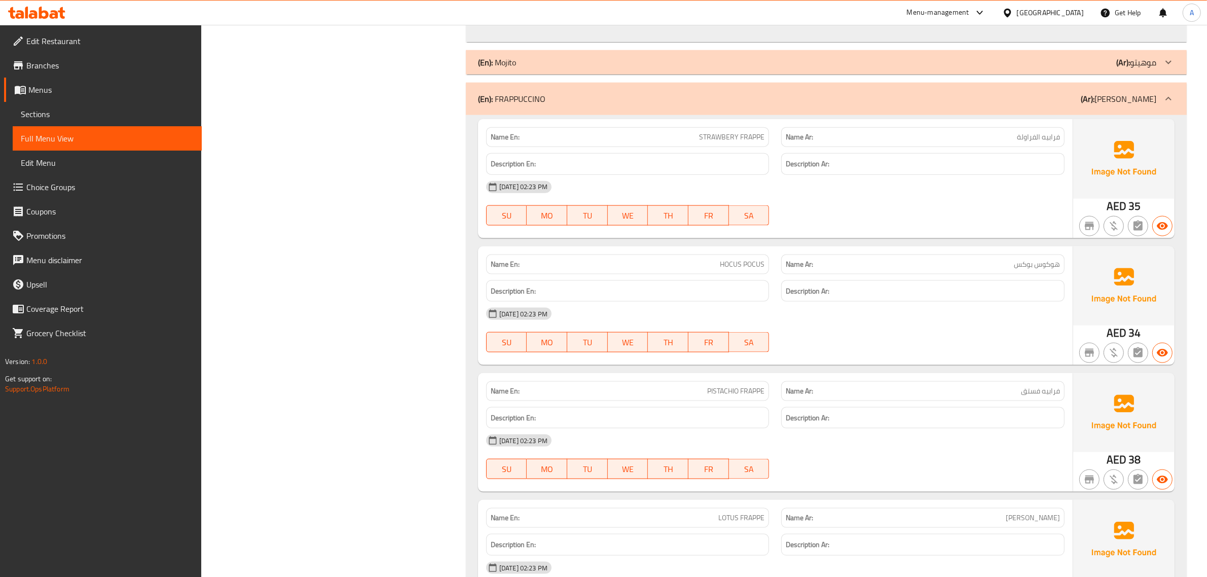
scroll to position [1636, 0]
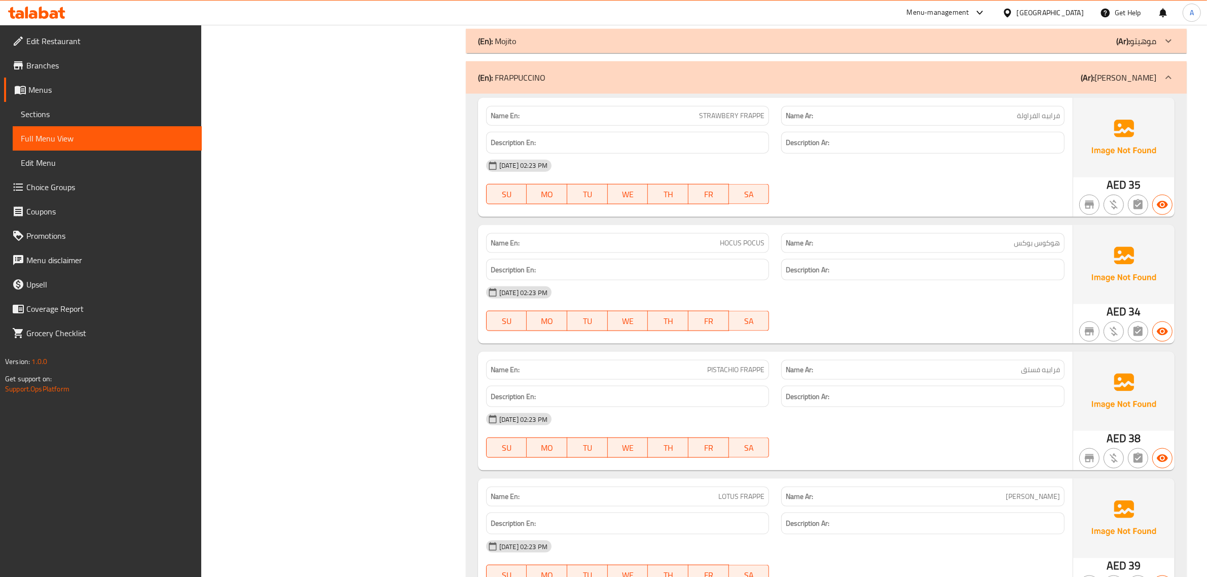
click at [720, 115] on span "STRAWBERY FRAPPE" at bounding box center [731, 116] width 65 height 11
click at [1004, 250] on div "Name Ar: [PERSON_NAME]" at bounding box center [922, 243] width 283 height 20
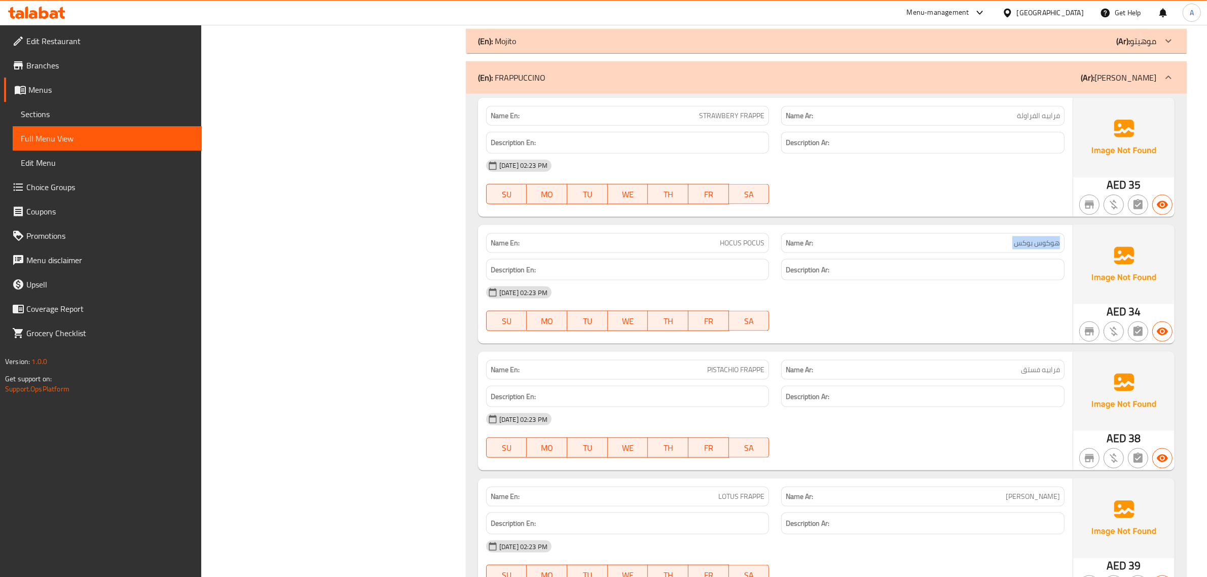
click at [1004, 250] on div "Name Ar: [PERSON_NAME]" at bounding box center [922, 243] width 283 height 20
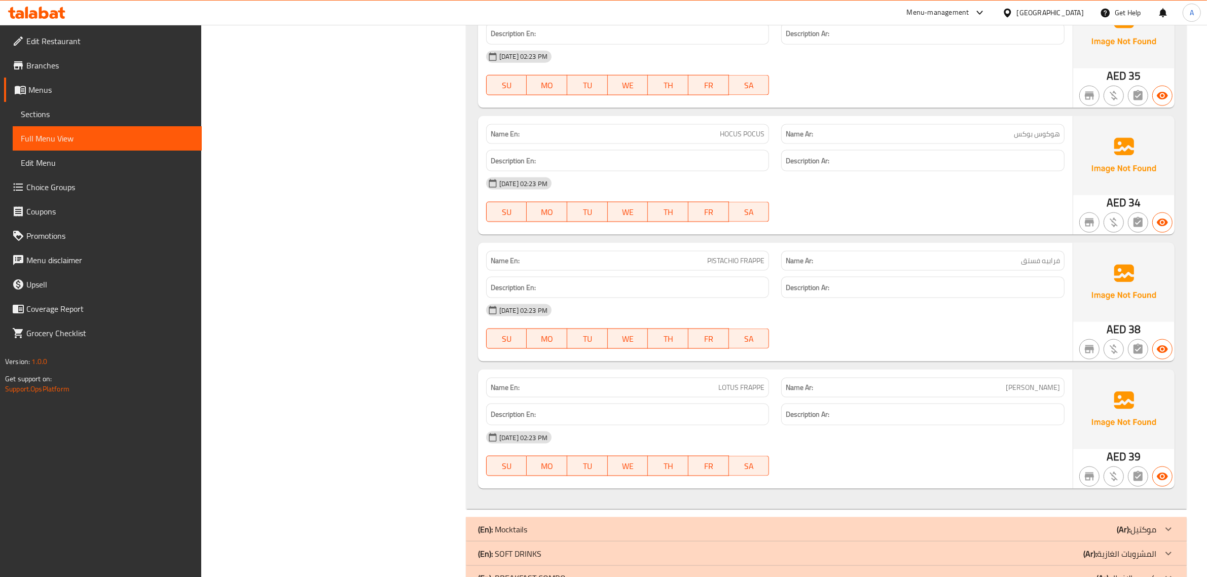
scroll to position [1826, 0]
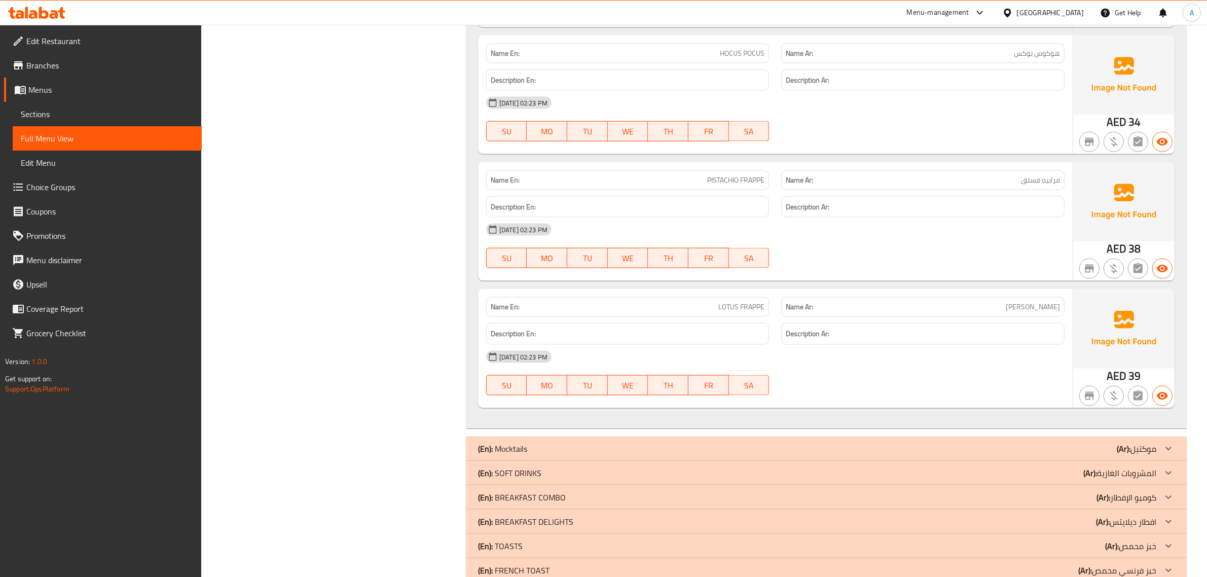
click at [977, 290] on div "Name En: LOTUS FRAPPE Name Ar: [PERSON_NAME] Description En: Description Ar: [D…" at bounding box center [775, 348] width 595 height 119
click at [525, 470] on p "(En): SOFT DRINKS" at bounding box center [509, 473] width 63 height 12
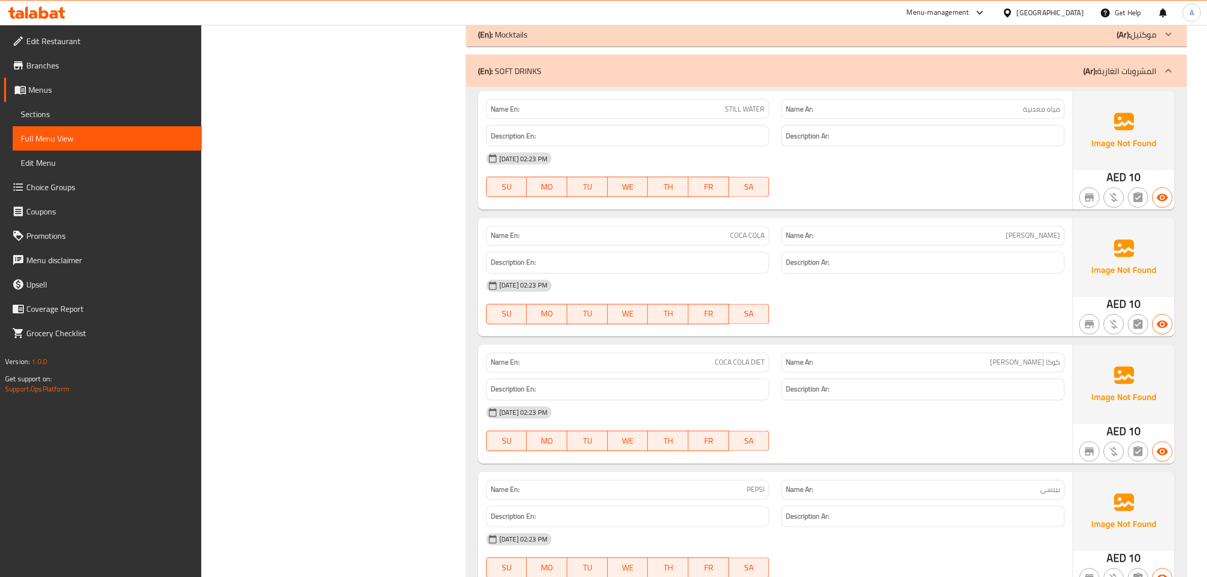
scroll to position [2259, 0]
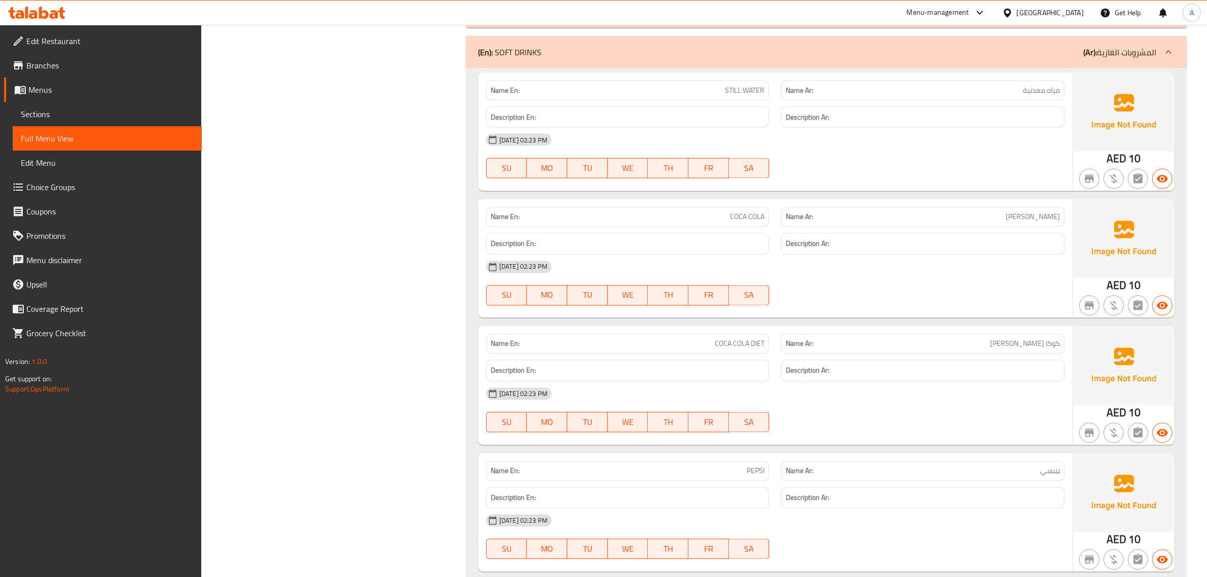
click at [733, 81] on div "Name En: STILL WATER" at bounding box center [627, 91] width 283 height 20
copy span "STILL WATER"
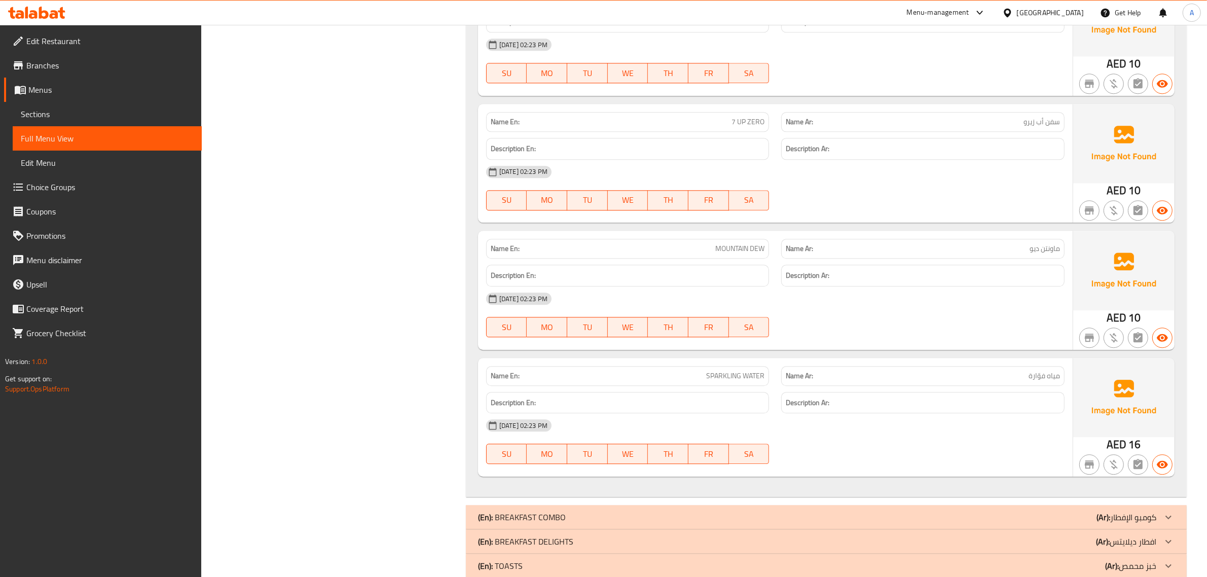
scroll to position [3120, 0]
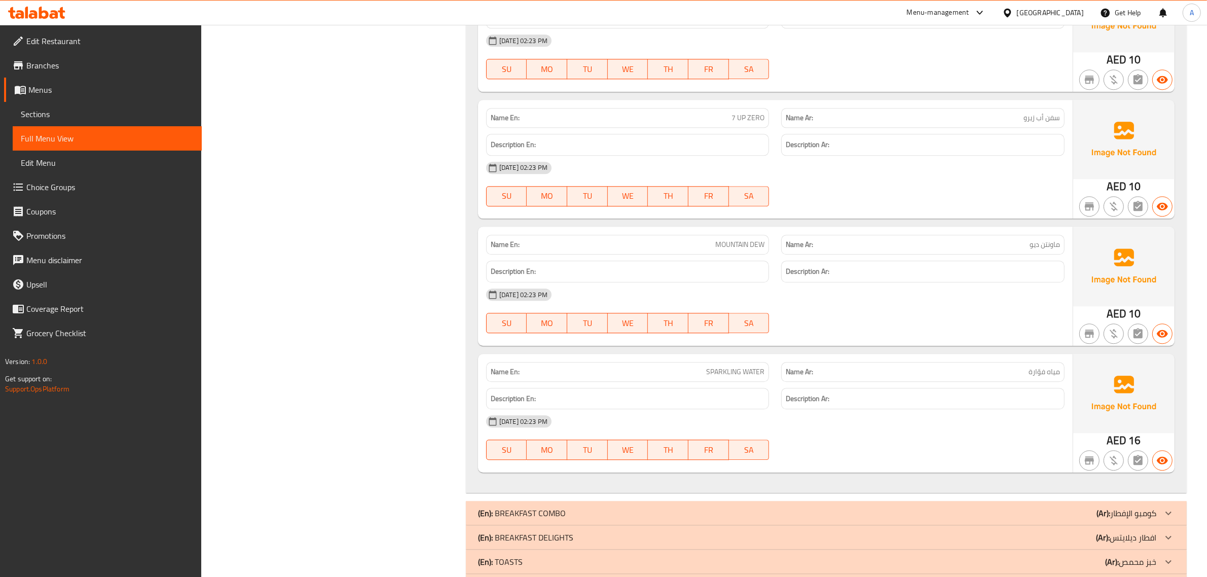
click at [1011, 374] on p "Name Ar: مياه فوّارة" at bounding box center [923, 372] width 274 height 11
click at [776, 380] on div "Name Ar: مياه فوّارة" at bounding box center [923, 372] width 296 height 32
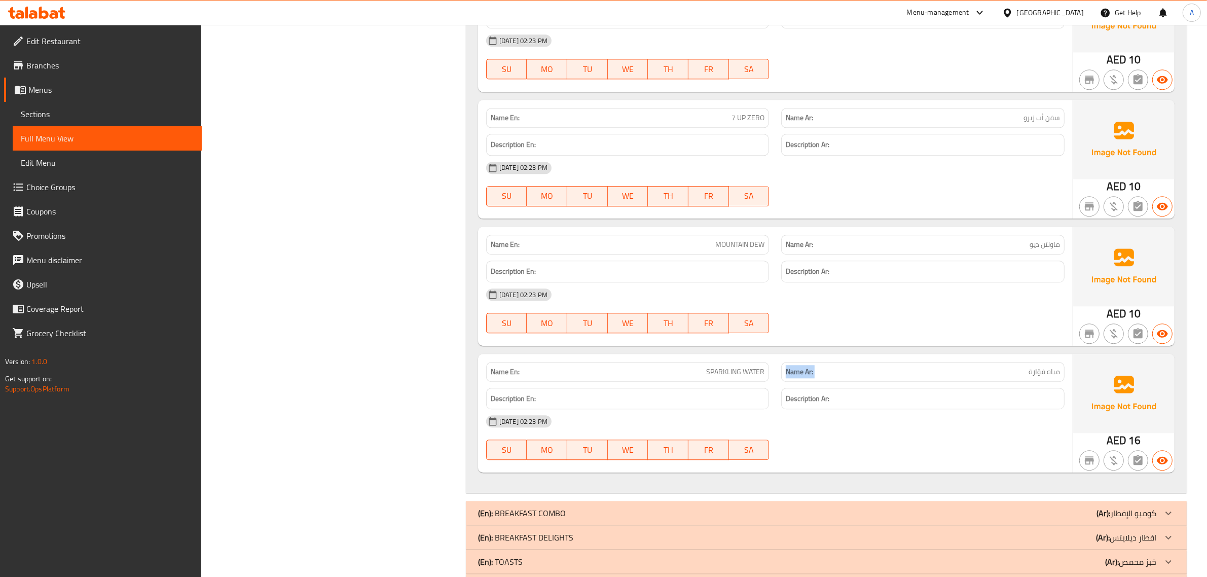
click at [776, 380] on div "Name Ar: مياه فوّارة" at bounding box center [923, 372] width 296 height 32
click at [574, 509] on div "(En): BREAKFAST COMBO (Ar): كومبو الإفطار" at bounding box center [817, 513] width 678 height 12
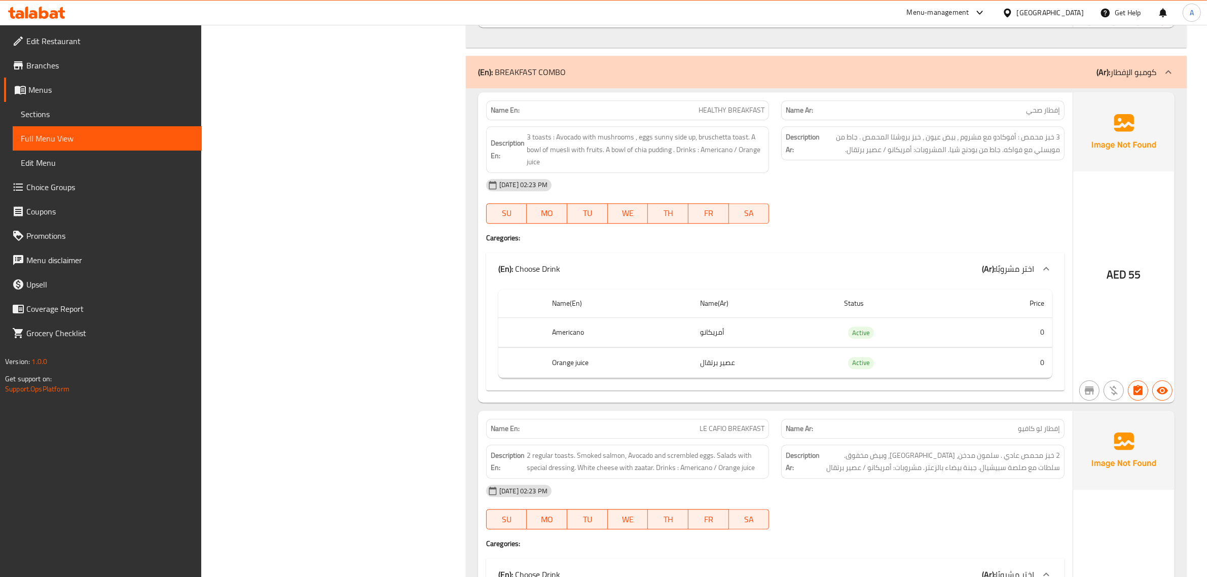
scroll to position [3571, 0]
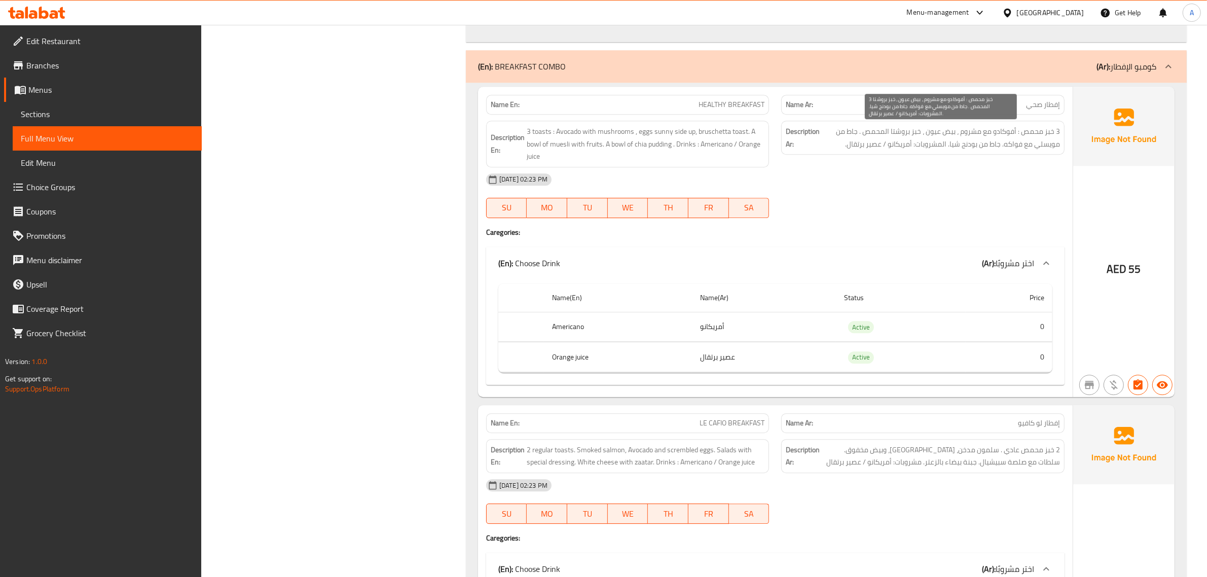
click at [994, 135] on span "3 خبز محمص : أفوكادو مع مشروم ، بيض عيون ، خبز بروشتا المحمص . جاط من مويسلي مع…" at bounding box center [941, 137] width 238 height 25
click at [794, 122] on div "Description Ar: 3 خبز محمص : أفوكادو مع مشروم ، بيض عيون ، خبز بروشتا المحمص . …" at bounding box center [922, 138] width 283 height 34
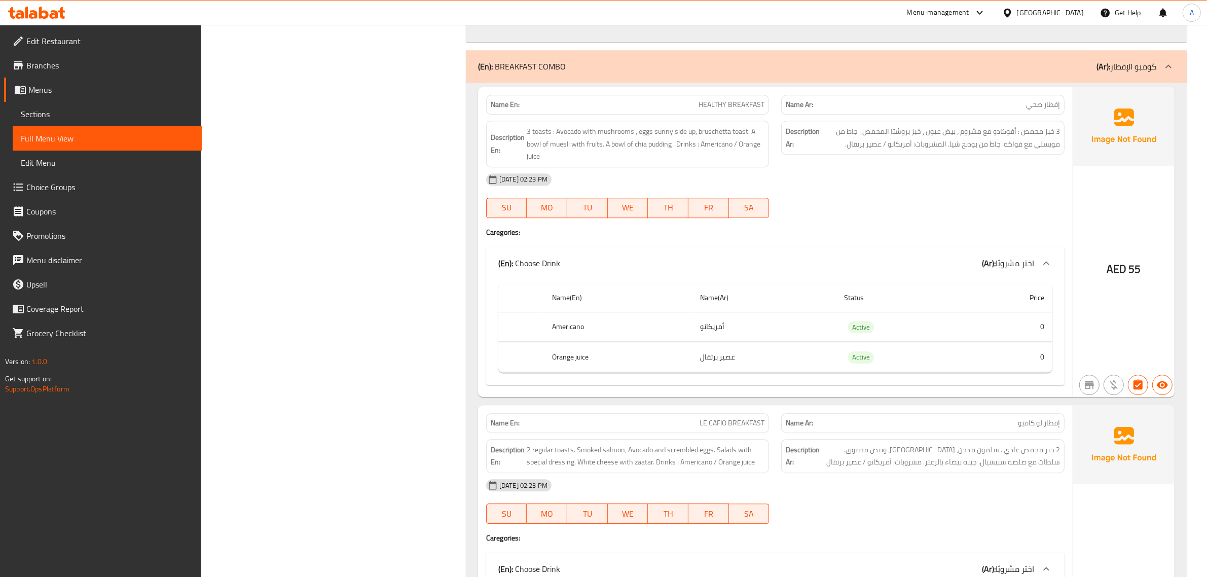
click at [739, 109] on span "HEALTHY BREAKFAST" at bounding box center [732, 104] width 66 height 11
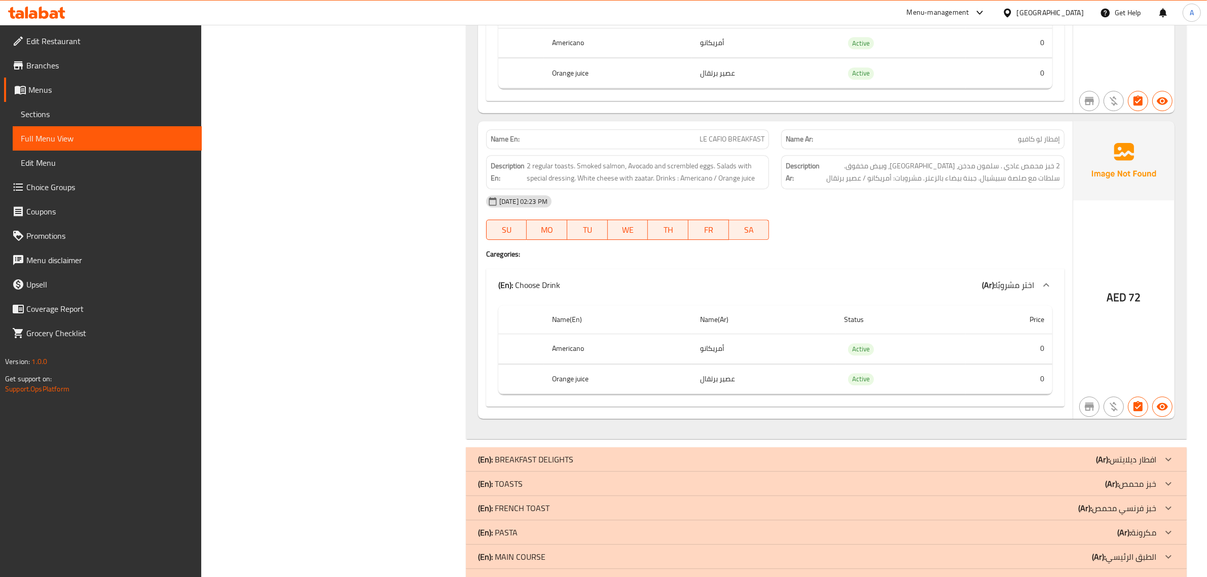
scroll to position [3860, 0]
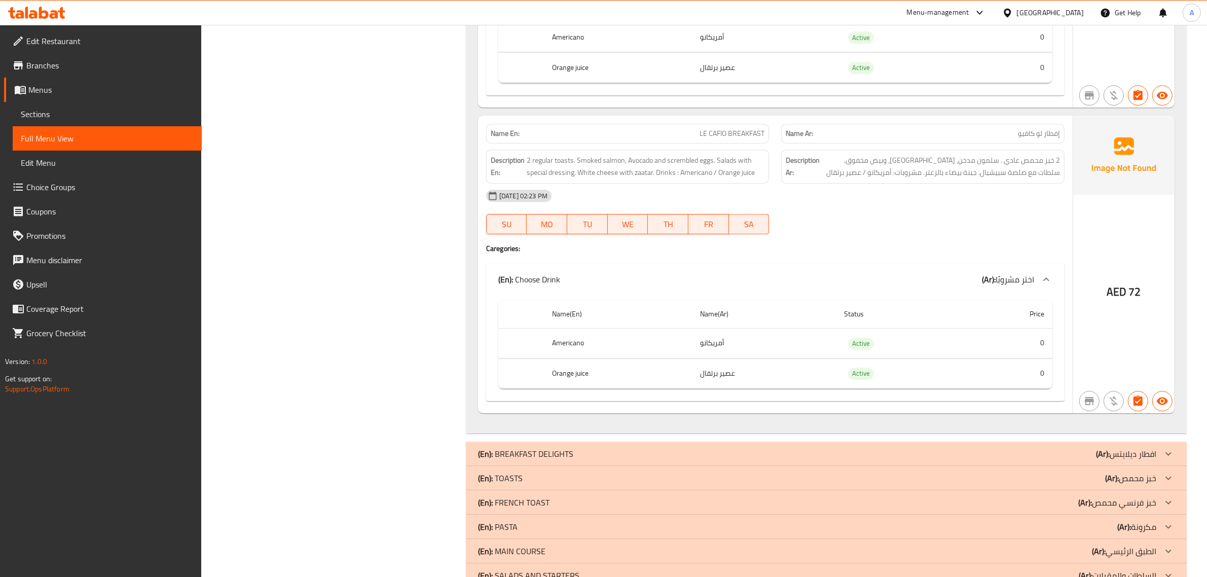
click at [708, 142] on div "Name En: LE CAFIO BREAKFAST" at bounding box center [627, 134] width 283 height 20
copy span "LE CAFIO BREAKFAST"
click at [1022, 146] on div "Description Ar: 2 خبز محمص عادي . سلمون مدخن، [GEOGRAPHIC_DATA]، وبيض مخفوق. سل…" at bounding box center [923, 166] width 296 height 46
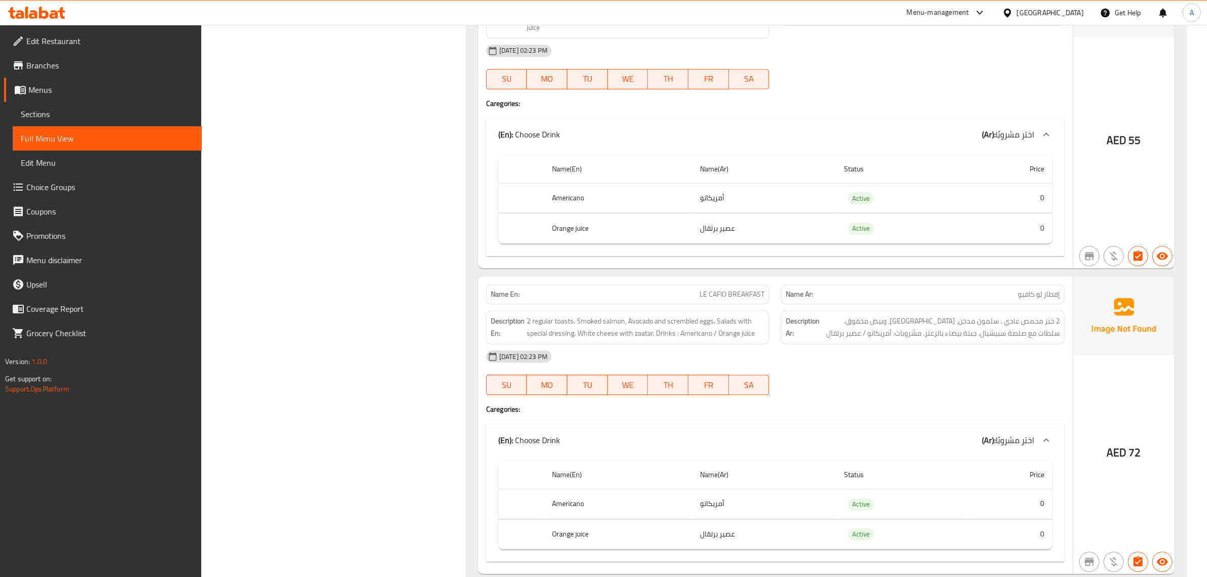
scroll to position [3839, 0]
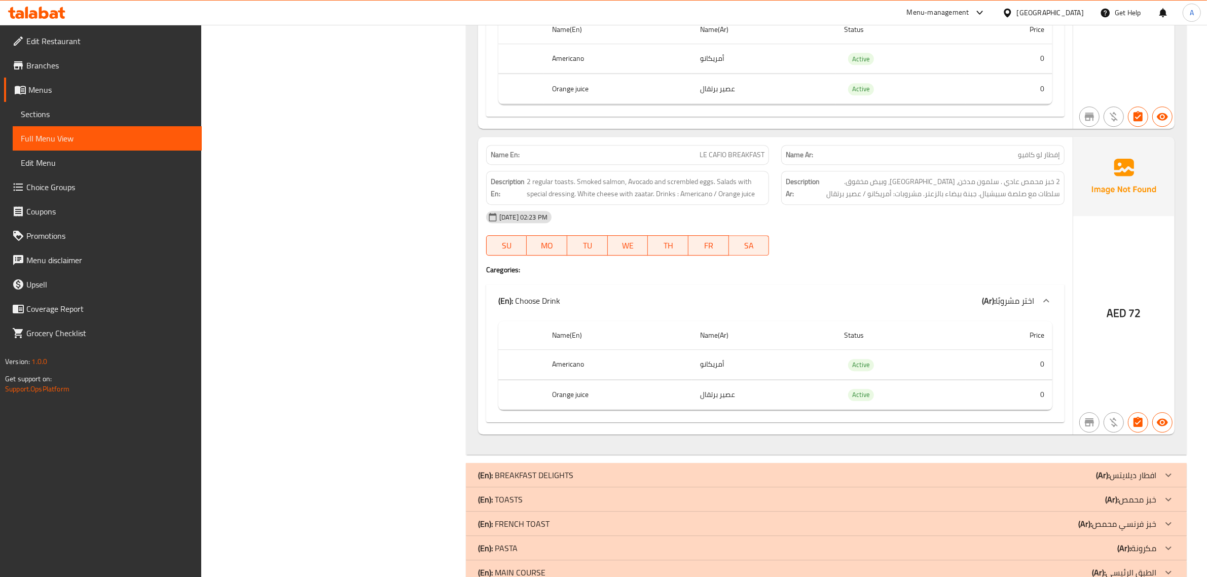
click at [739, 374] on td "أمريكانو" at bounding box center [764, 365] width 144 height 30
drag, startPoint x: 739, startPoint y: 374, endPoint x: 741, endPoint y: 389, distance: 15.3
click at [740, 378] on td "أمريكانو" at bounding box center [764, 365] width 144 height 30
click at [728, 400] on td "عصير برتقال" at bounding box center [764, 395] width 144 height 30
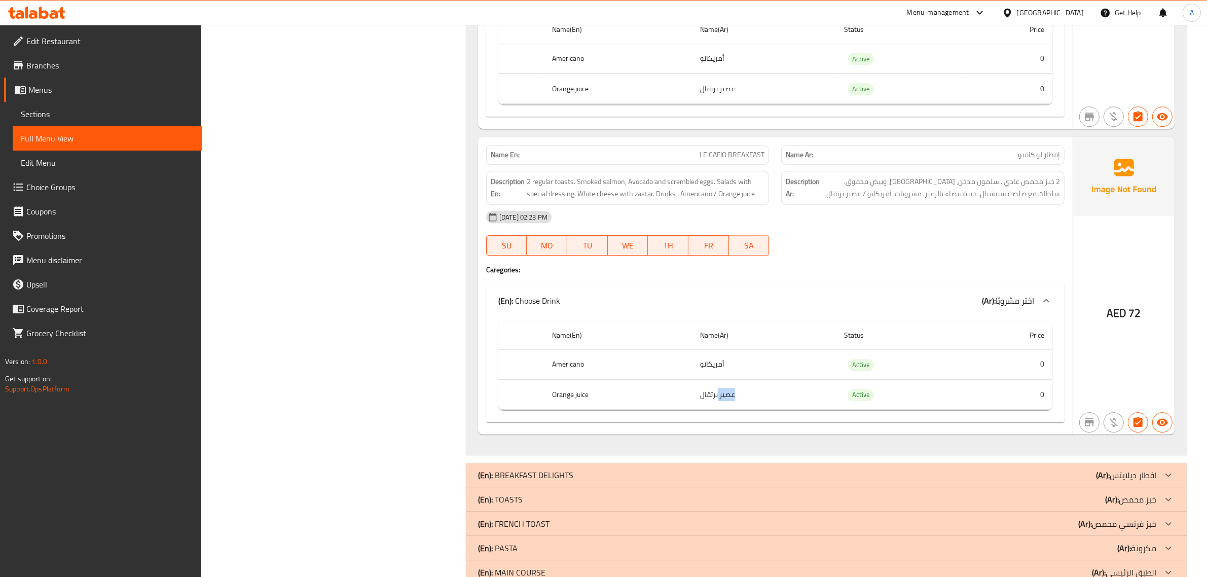
click at [728, 400] on td "عصير برتقال" at bounding box center [764, 395] width 144 height 30
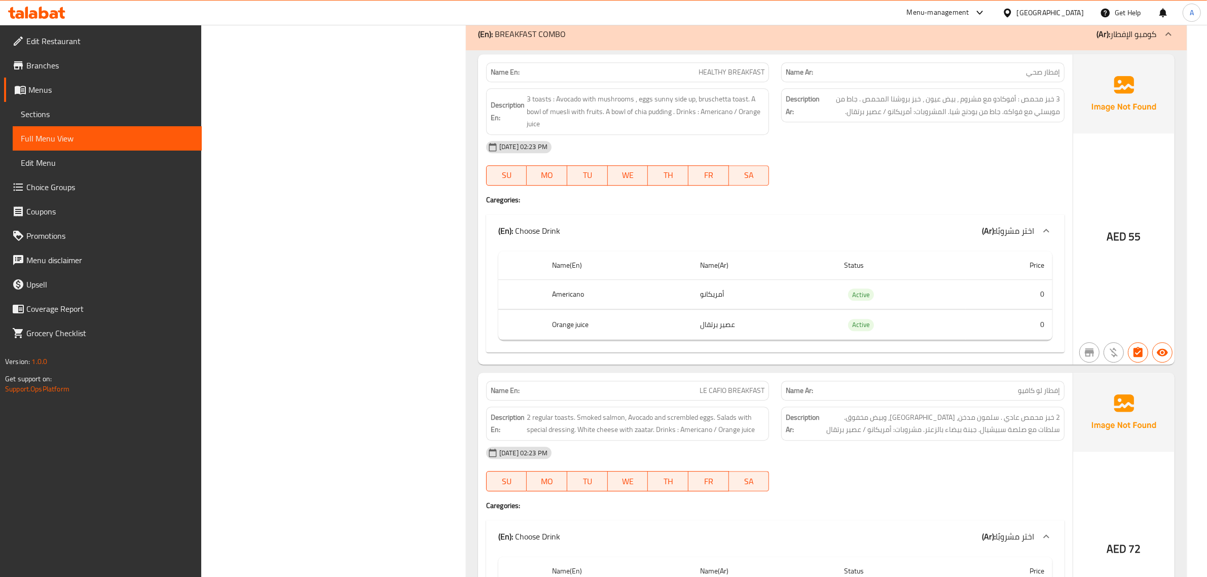
scroll to position [3571, 0]
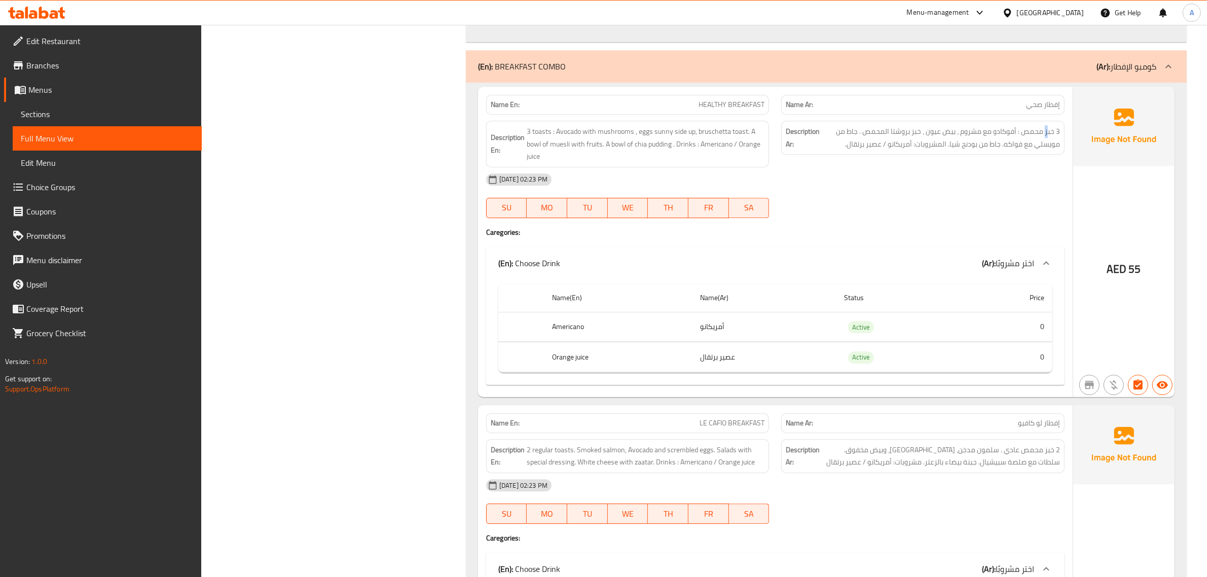
click at [1046, 132] on span "3 خبز محمص : أفوكادو مع مشروم ، بيض عيون ، خبز بروشتا المحمص . جاط من مويسلي مع…" at bounding box center [941, 137] width 238 height 25
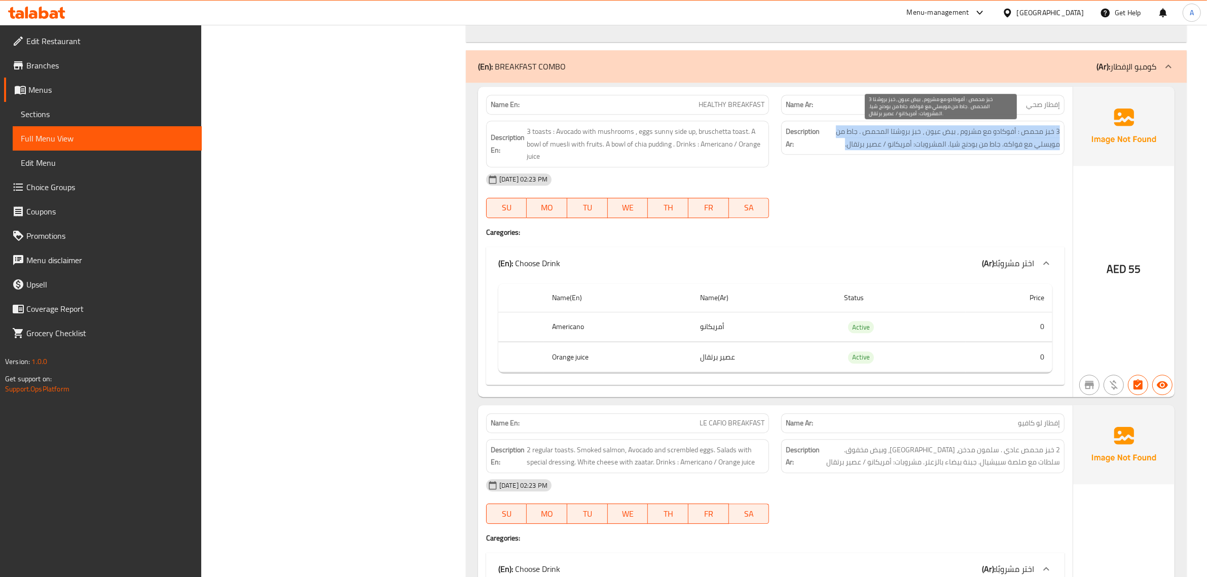
click at [1046, 132] on span "3 خبز محمص : أفوكادو مع مشروم ، بيض عيون ، خبز بروشتا المحمص . جاط من مويسلي مع…" at bounding box center [941, 137] width 238 height 25
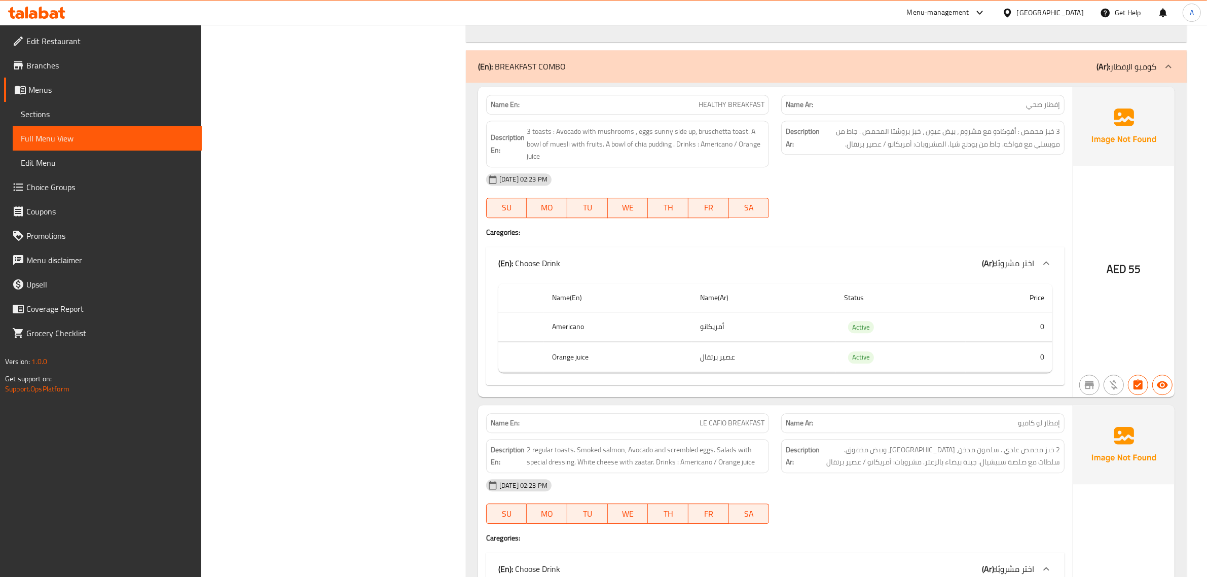
click at [739, 91] on div "Name En: HEALTHY BREAKFAST" at bounding box center [628, 105] width 296 height 32
copy span "HEALTHY BREAKFAST"
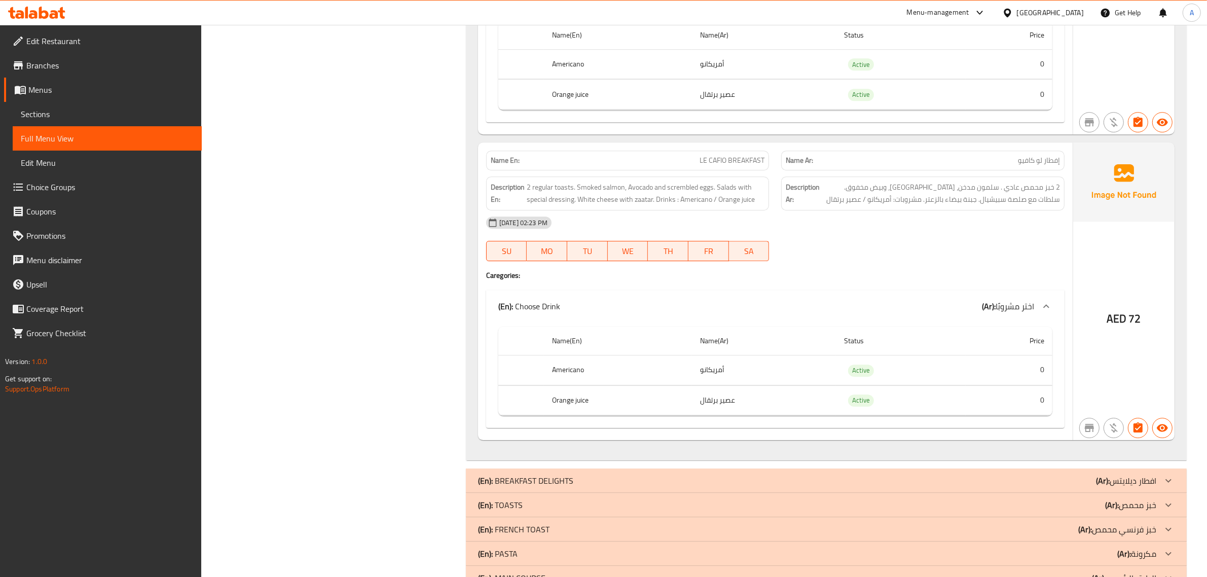
scroll to position [4113, 0]
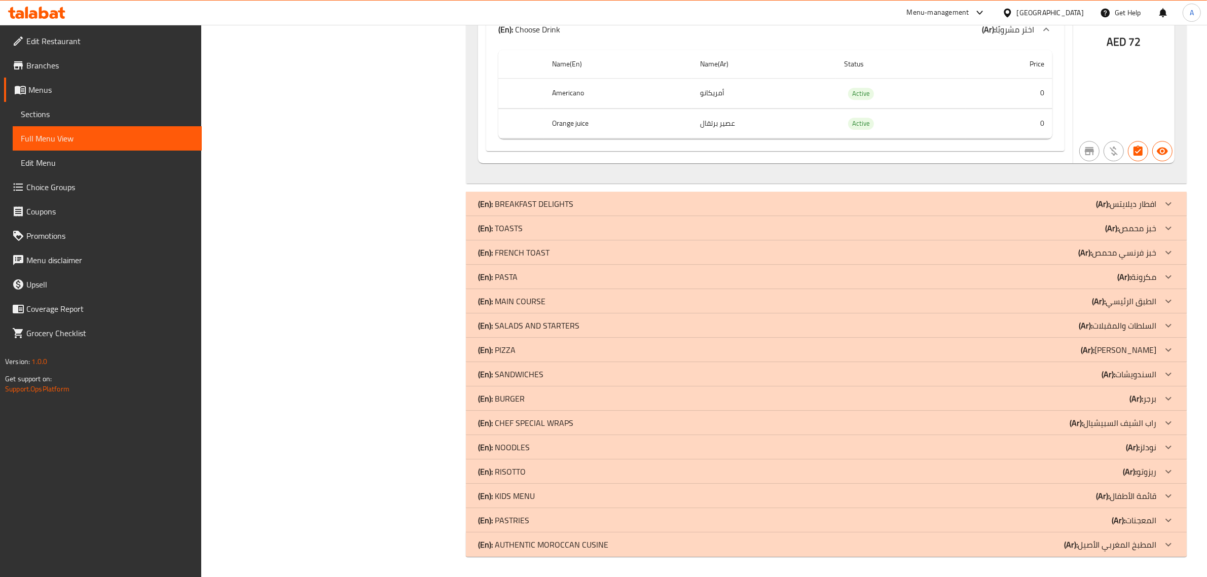
click at [622, 200] on div "(En): BREAKFAST DELIGHTS (Ar): افطار ديلايتس" at bounding box center [817, 204] width 678 height 12
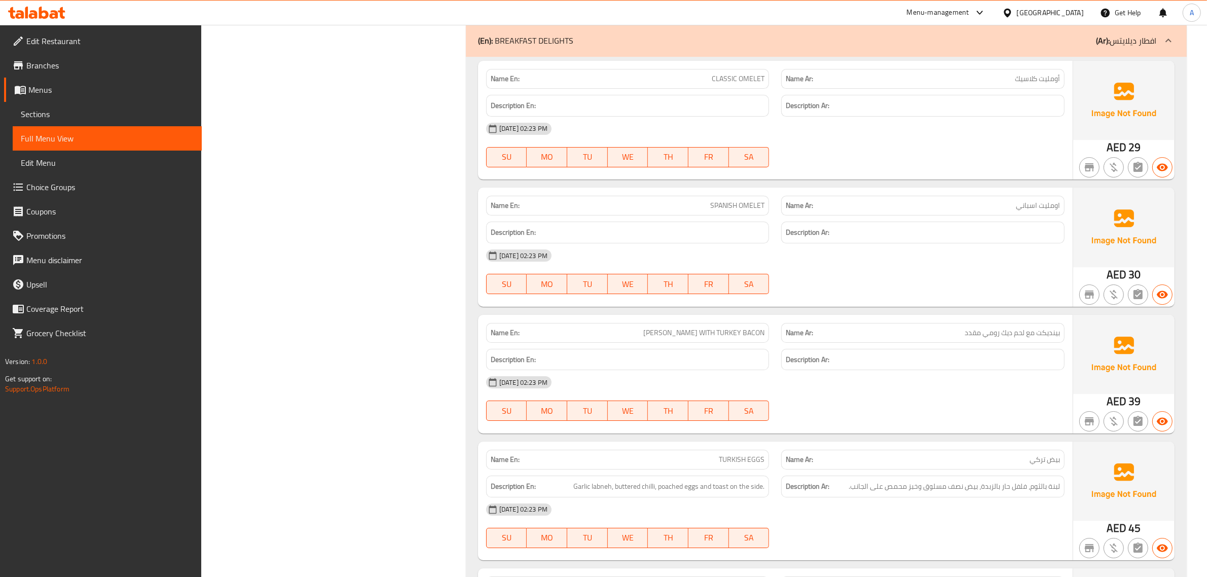
scroll to position [4303, 0]
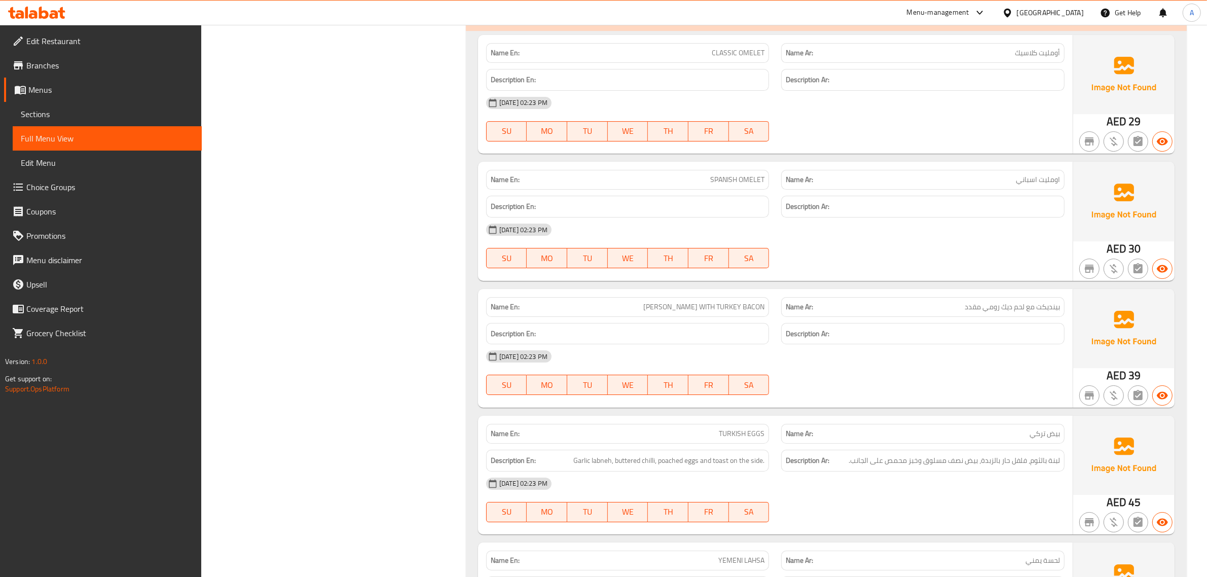
click at [1013, 326] on div "Description Ar:" at bounding box center [923, 334] width 296 height 34
click at [1010, 312] on span "بينديكت مع لحم ديك رومي مقدد" at bounding box center [1012, 307] width 95 height 11
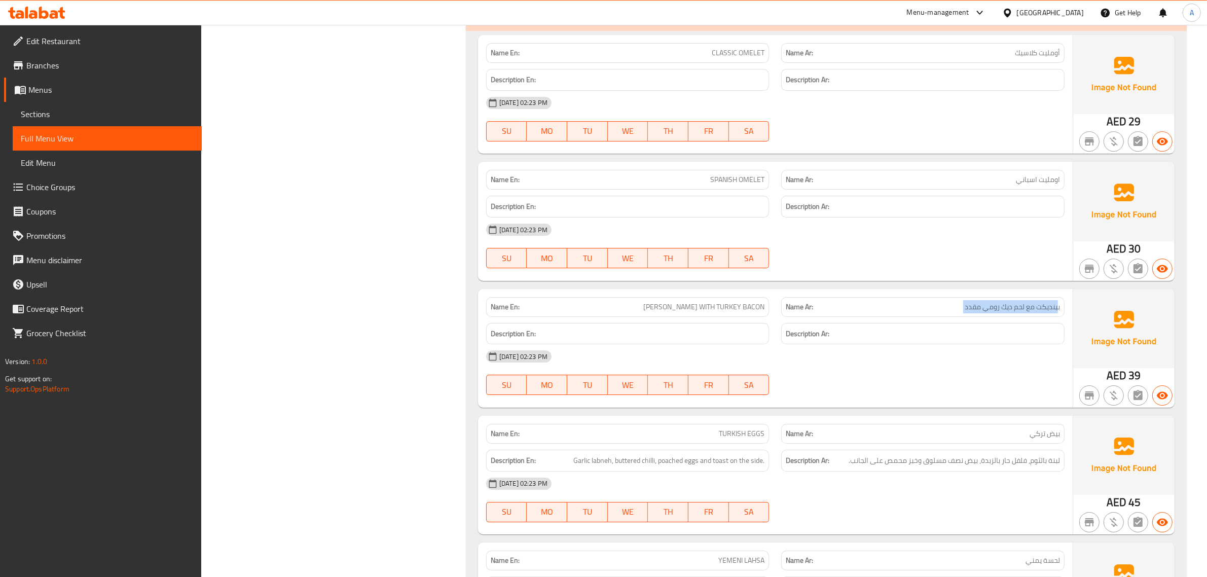
click at [1010, 312] on span "بينديكت مع لحم ديك رومي مقدد" at bounding box center [1012, 307] width 95 height 11
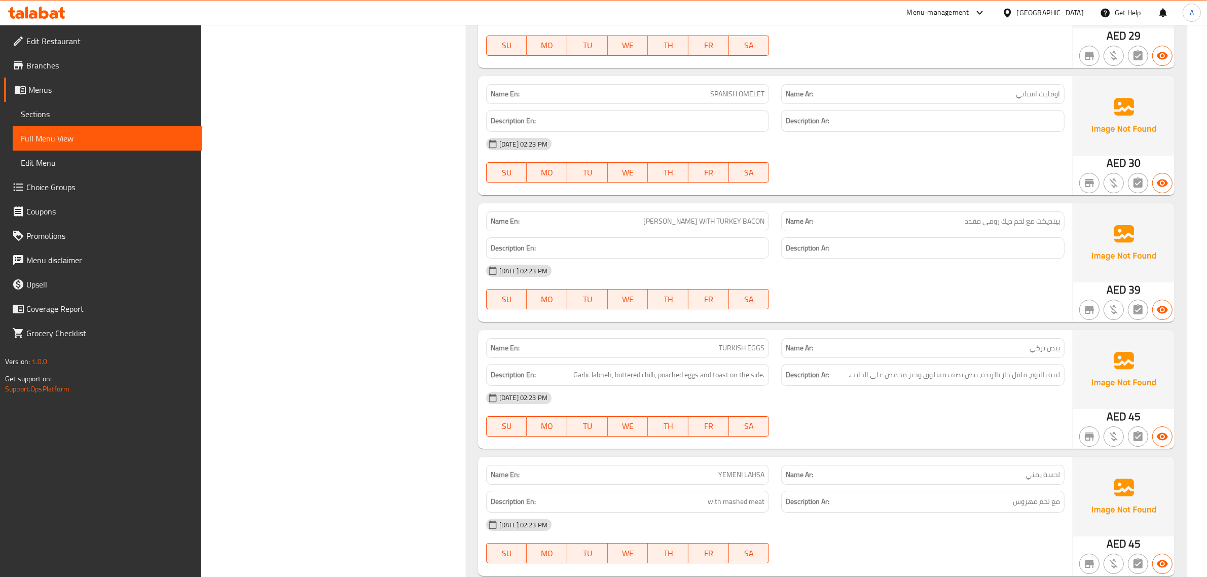
scroll to position [4579, 0]
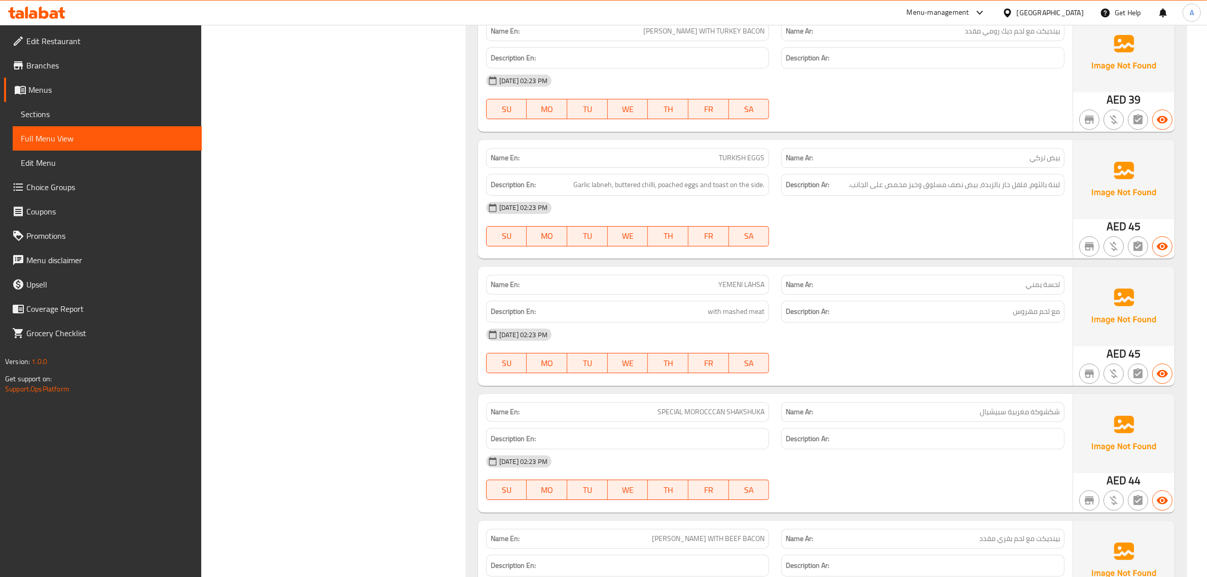
drag, startPoint x: 1003, startPoint y: 211, endPoint x: 1004, endPoint y: 193, distance: 18.8
click at [1003, 208] on div "[DATE] 02:23 PM" at bounding box center [775, 208] width 591 height 24
click at [1004, 191] on span "لبنة بالثوم، فلفل حار بالزبدة، بيض نصف مسلوق وخبز محمص على الجانب." at bounding box center [954, 184] width 211 height 13
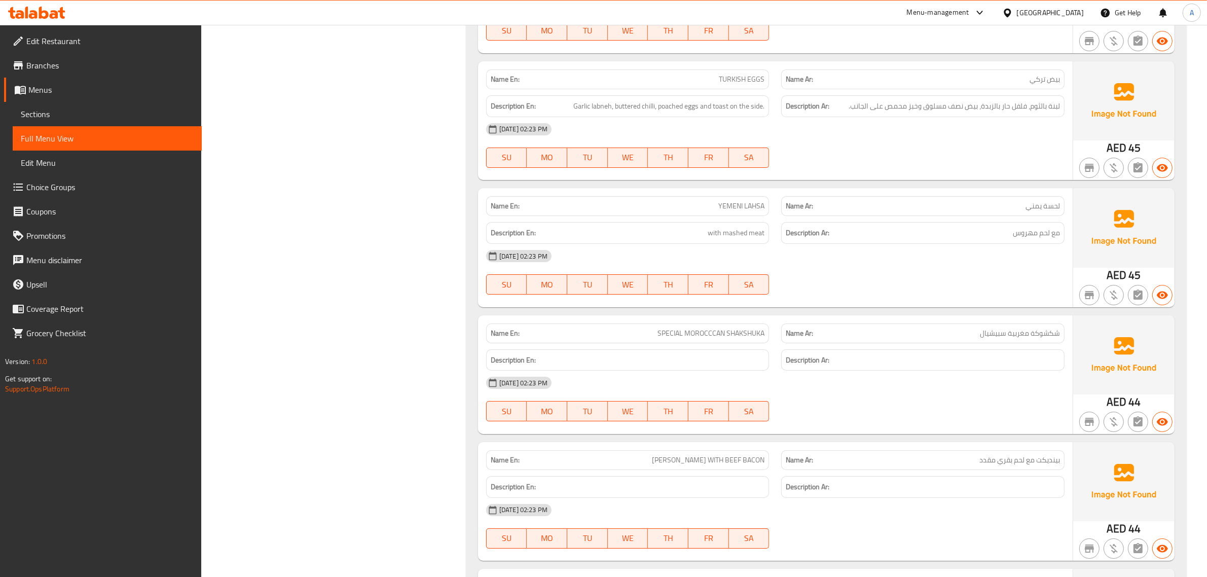
scroll to position [4749, 0]
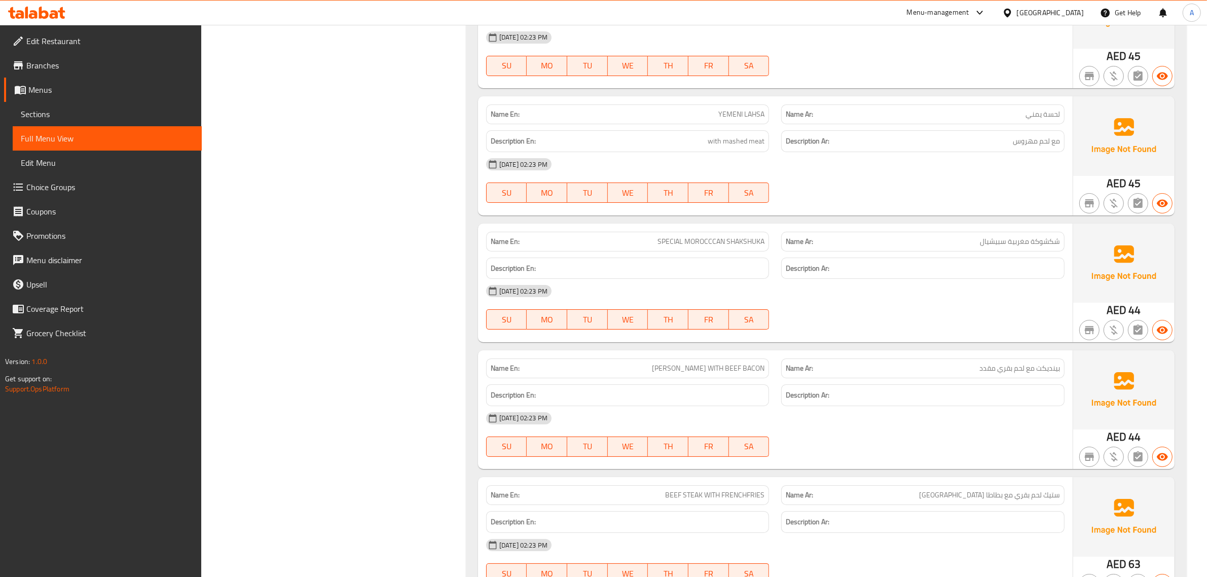
click at [1001, 148] on h6 "Description Ar: مع [PERSON_NAME]" at bounding box center [923, 141] width 274 height 13
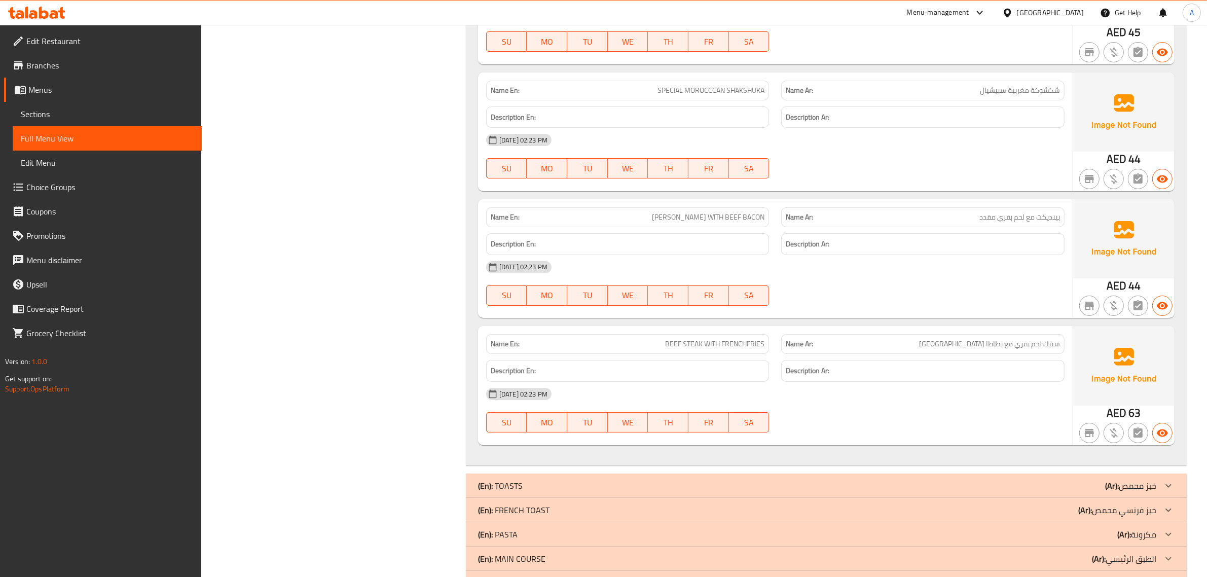
scroll to position [4913, 0]
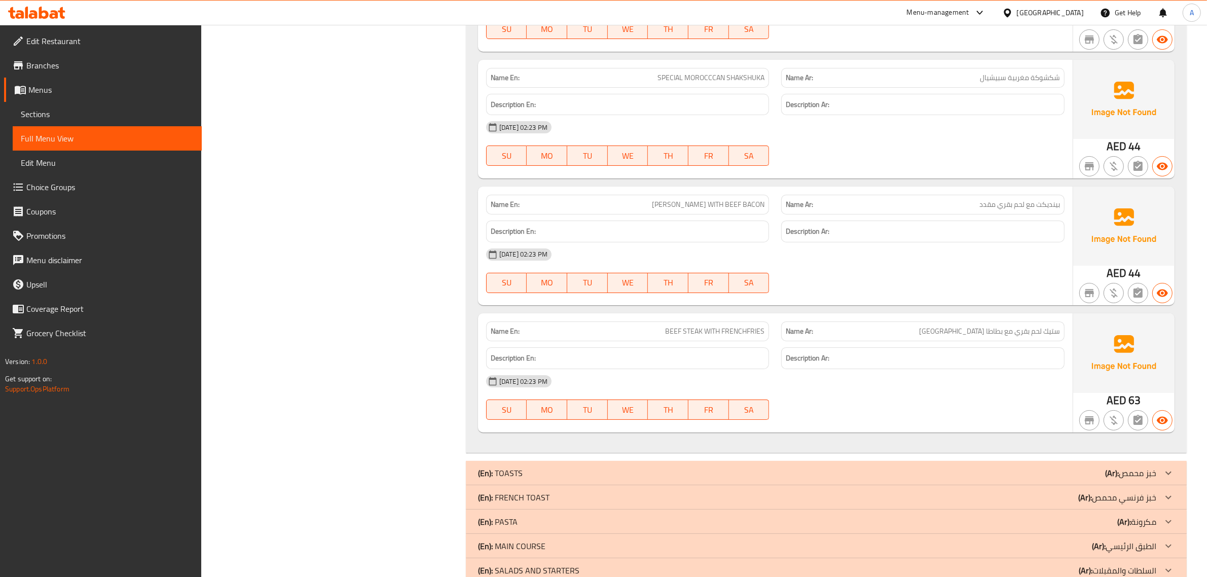
click at [980, 219] on div "Description Ar:" at bounding box center [923, 231] width 296 height 34
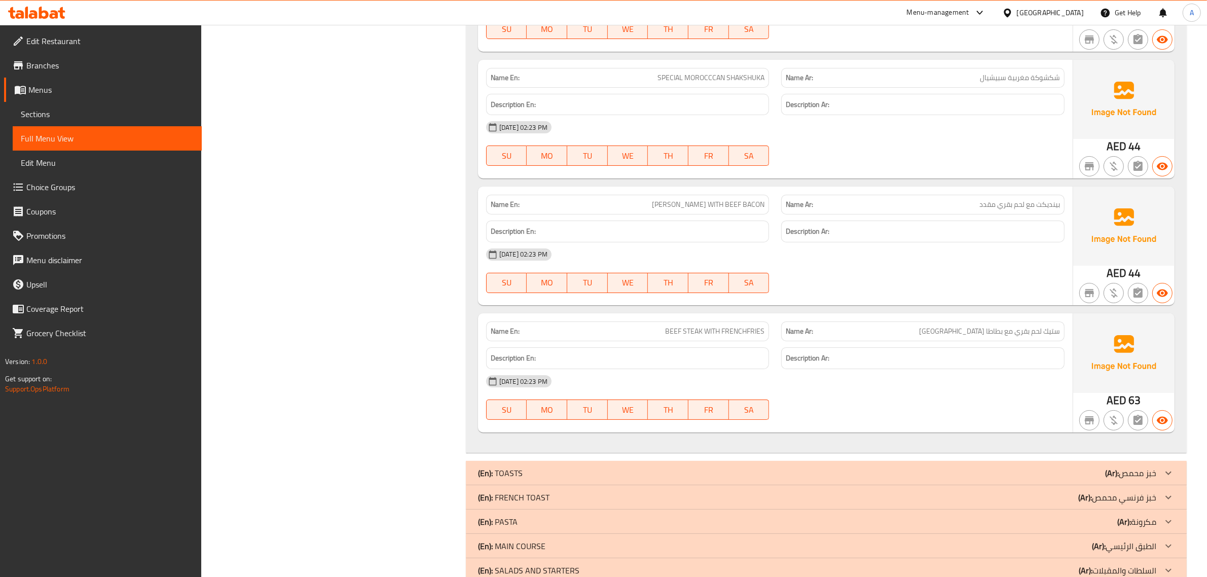
click at [1034, 337] on span "ستيك لحم بقري مع بطاطا [GEOGRAPHIC_DATA]" at bounding box center [989, 331] width 141 height 11
click at [1124, 472] on p "(Ar): خبز محمص" at bounding box center [1130, 473] width 51 height 12
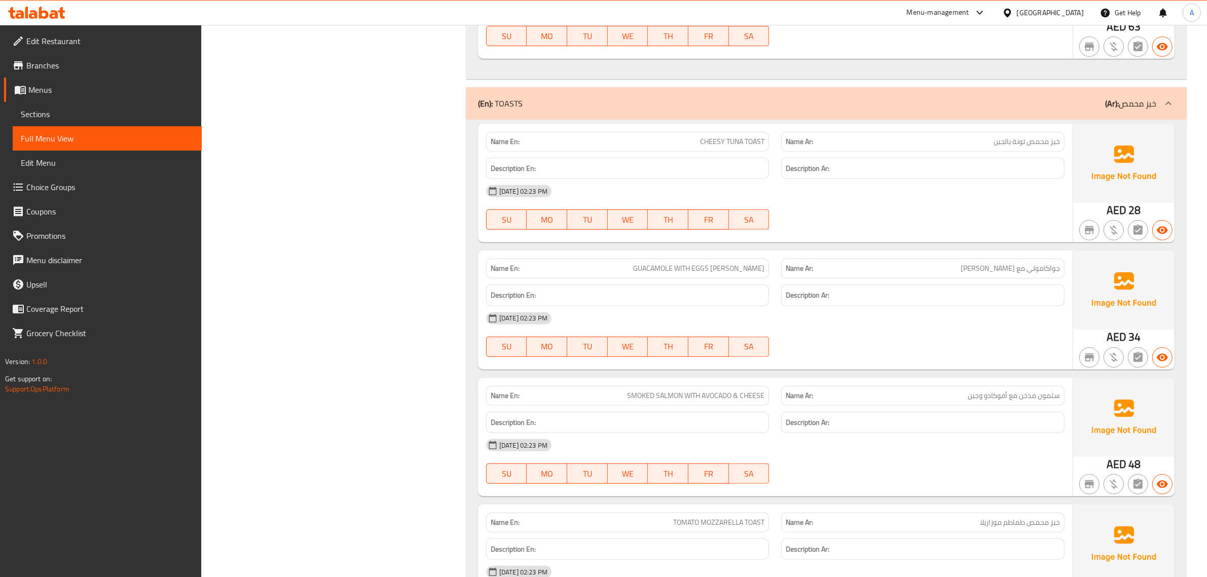
scroll to position [5294, 0]
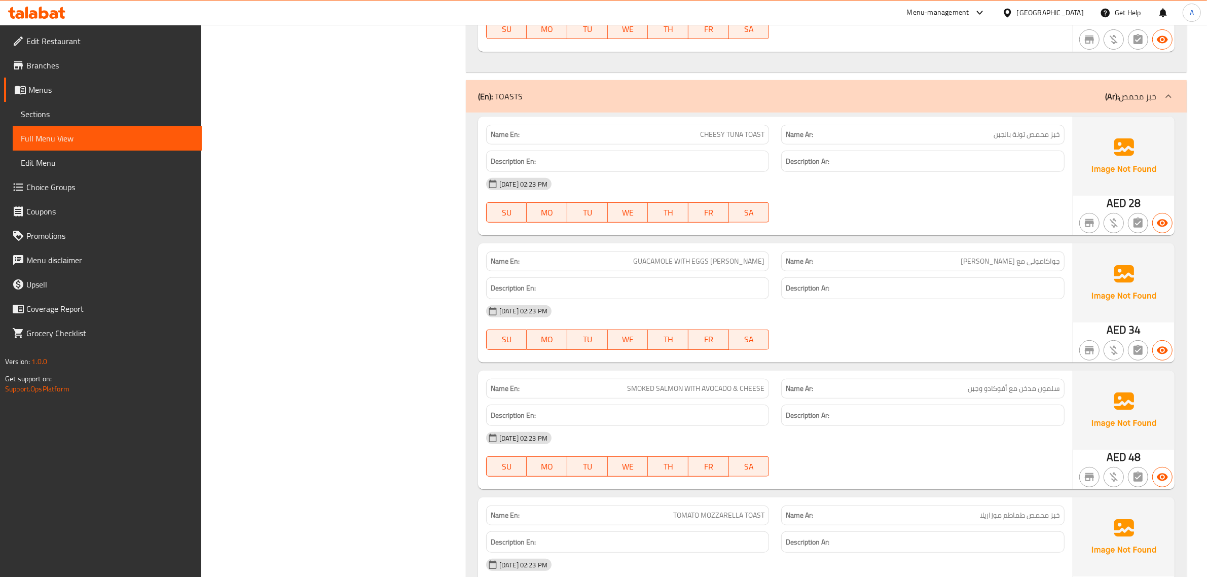
click at [721, 140] on span "CHEESY TUNA TOAST" at bounding box center [732, 134] width 64 height 11
copy span "CHEESY TUNA TOAST"
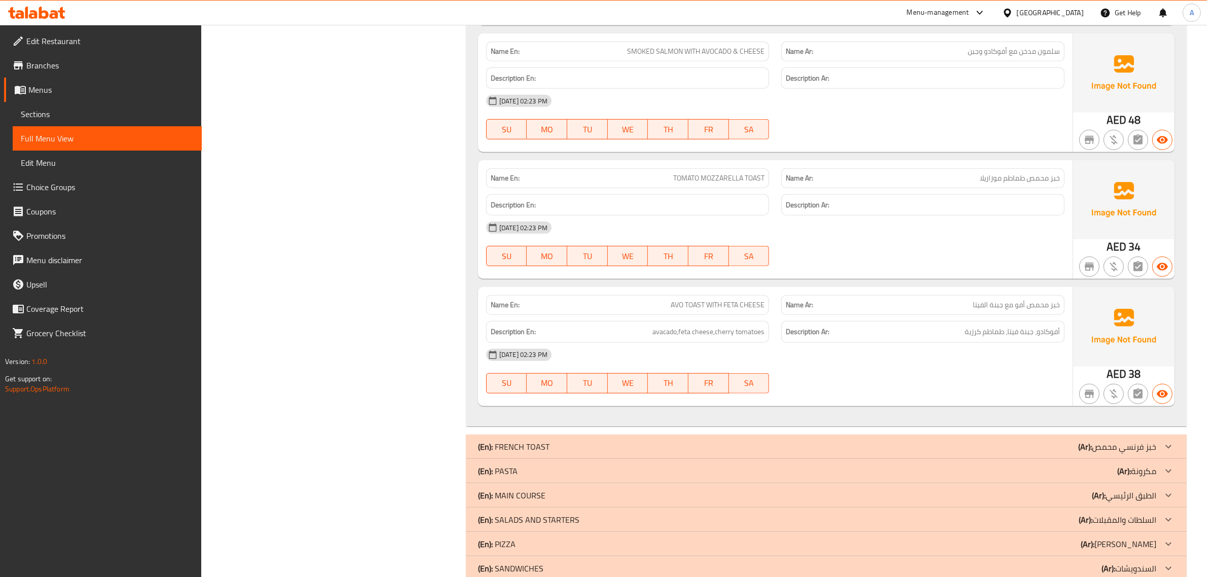
scroll to position [5652, 0]
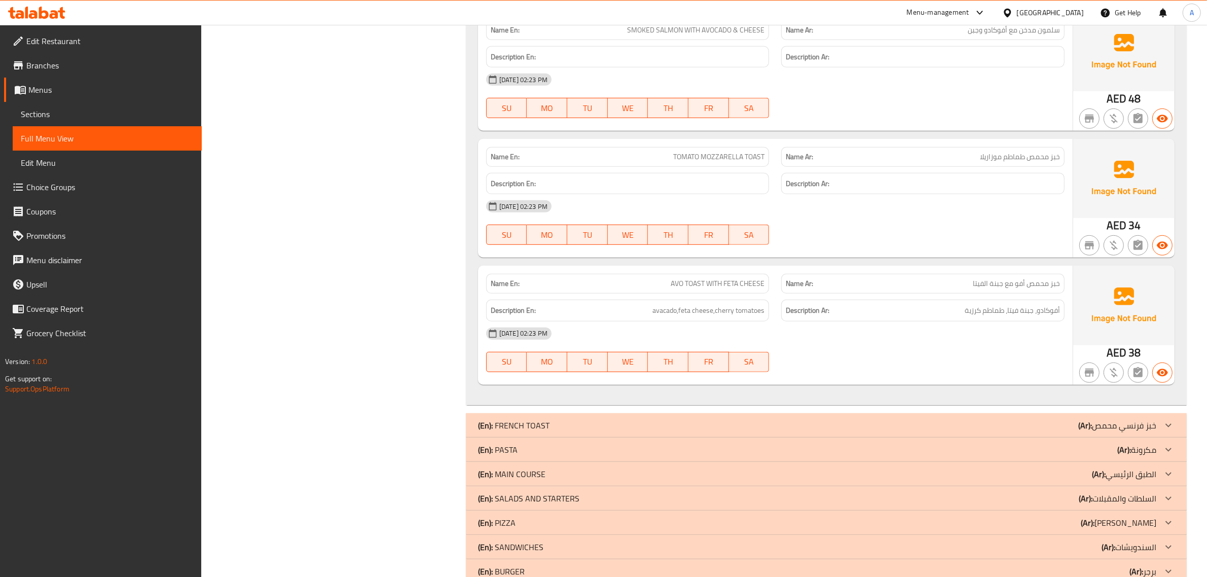
click at [985, 287] on span "خبز محمص أفو مع جبنة الفيتا" at bounding box center [1016, 283] width 87 height 11
click at [978, 313] on span "أفوكادو، جبنة فيتا، طماطم كرزية" at bounding box center [1012, 310] width 95 height 13
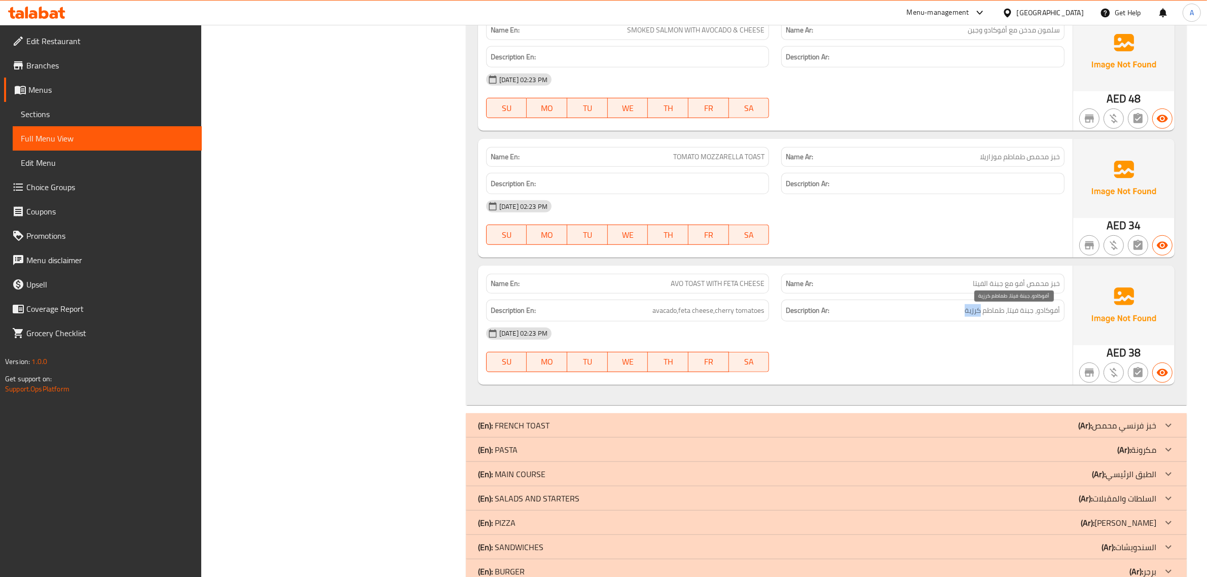
click at [978, 313] on span "أفوكادو، جبنة فيتا، طماطم كرزية" at bounding box center [1012, 310] width 95 height 13
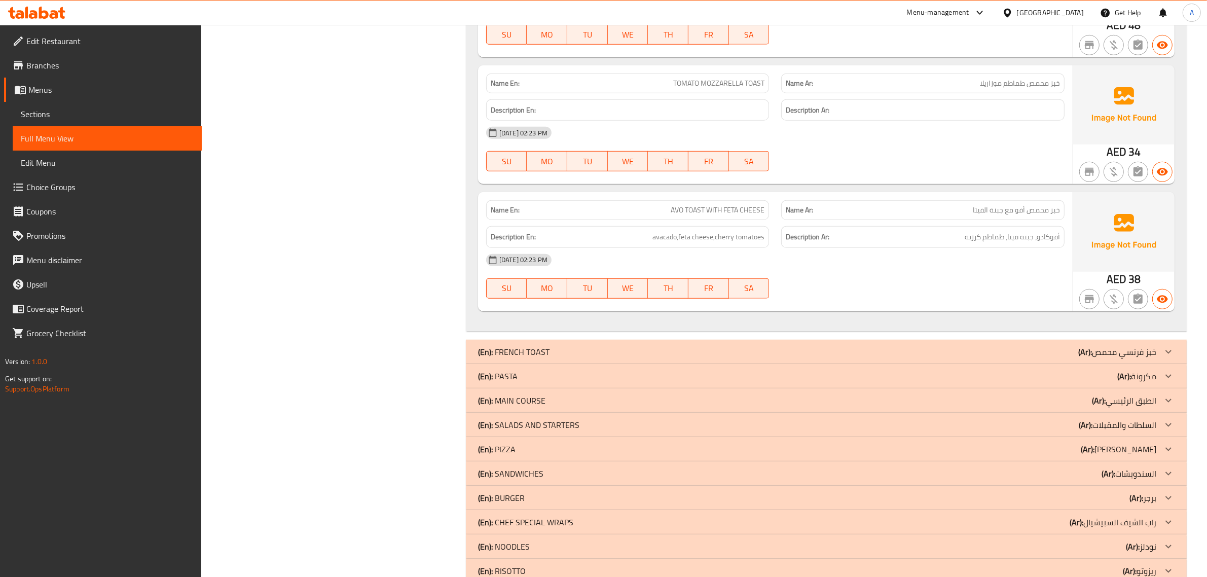
scroll to position [5828, 0]
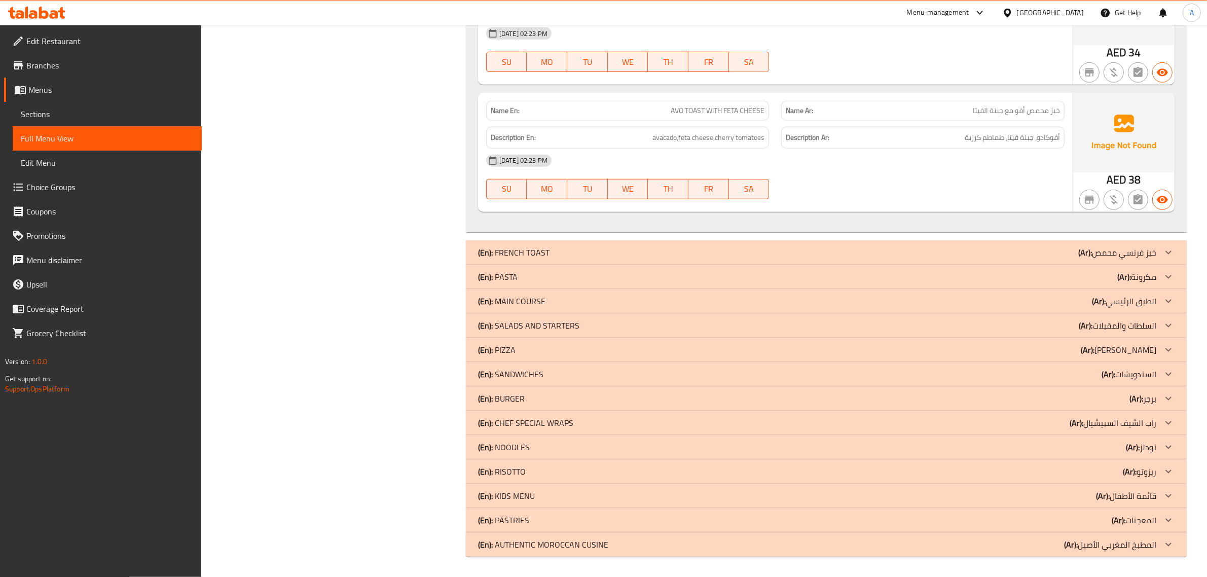
click at [564, 254] on div "(En): FRENCH TOAST (Ar): خبز فرنسي محمص" at bounding box center [817, 252] width 678 height 12
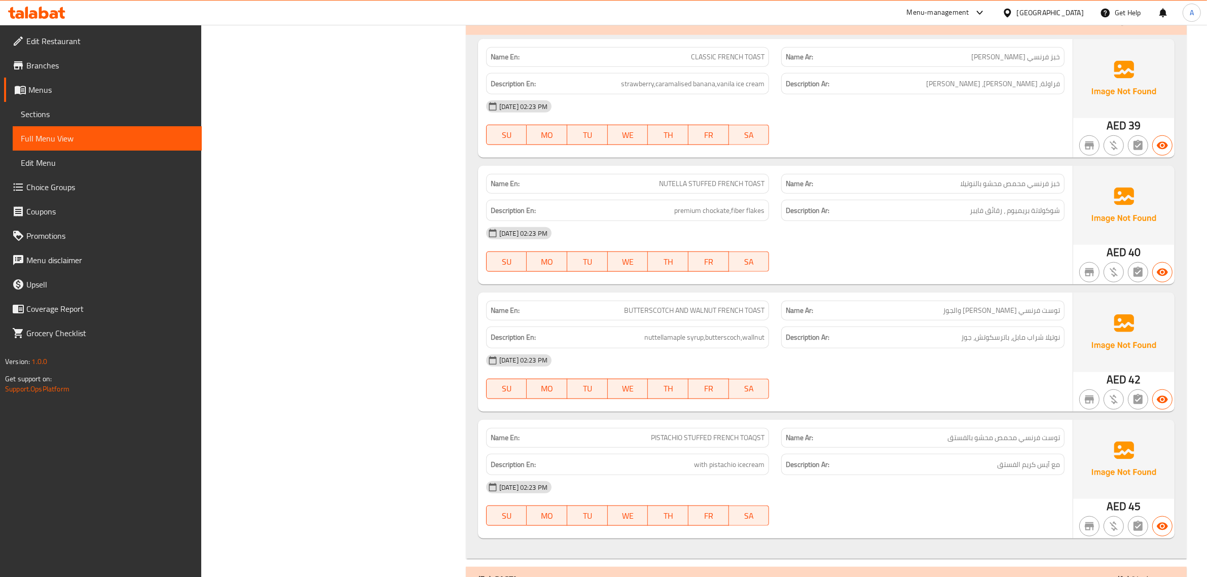
scroll to position [6024, 0]
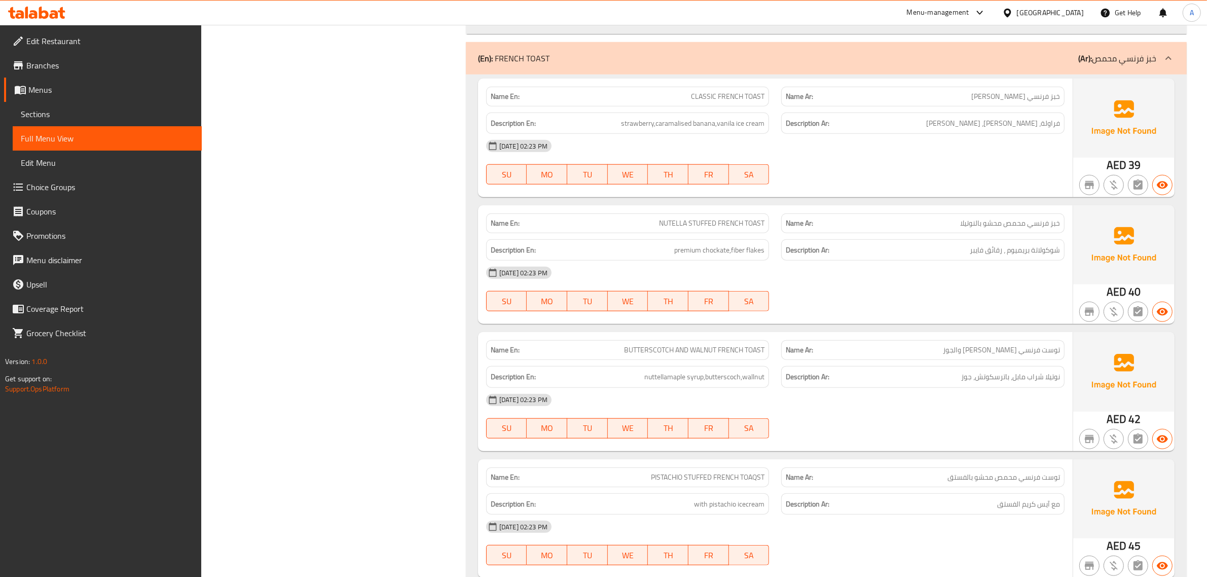
click at [708, 220] on span "NUTELLA STUFFED FRENCH TOAST" at bounding box center [711, 223] width 105 height 11
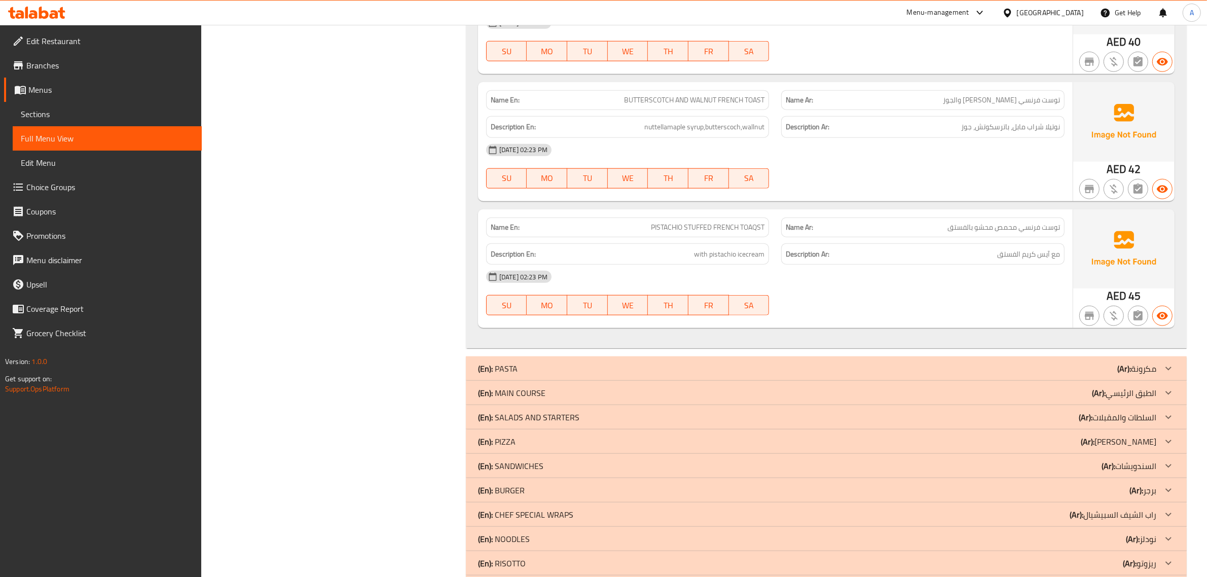
scroll to position [6265, 0]
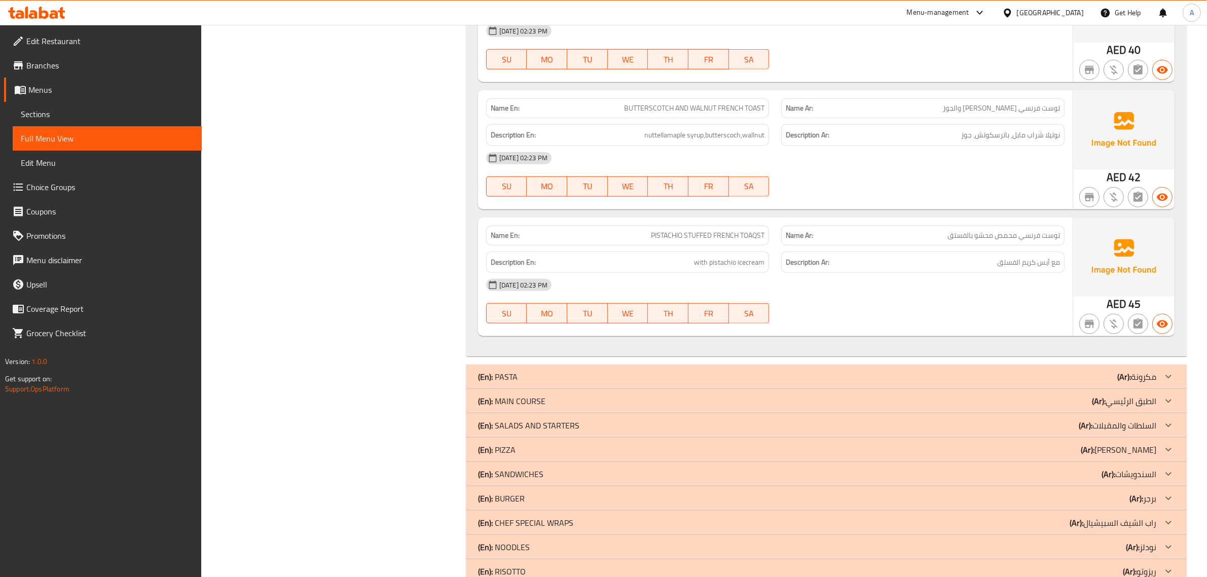
click at [756, 114] on span "BUTTERSCOTCH AND WALNUT FRENCH TOAST" at bounding box center [694, 108] width 140 height 11
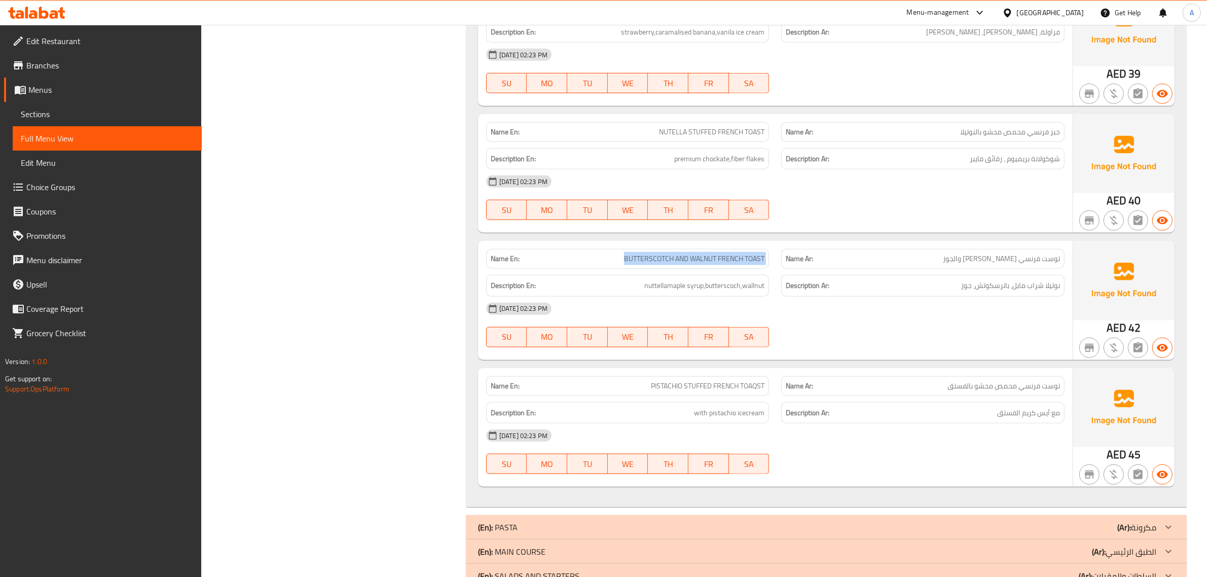
scroll to position [6107, 0]
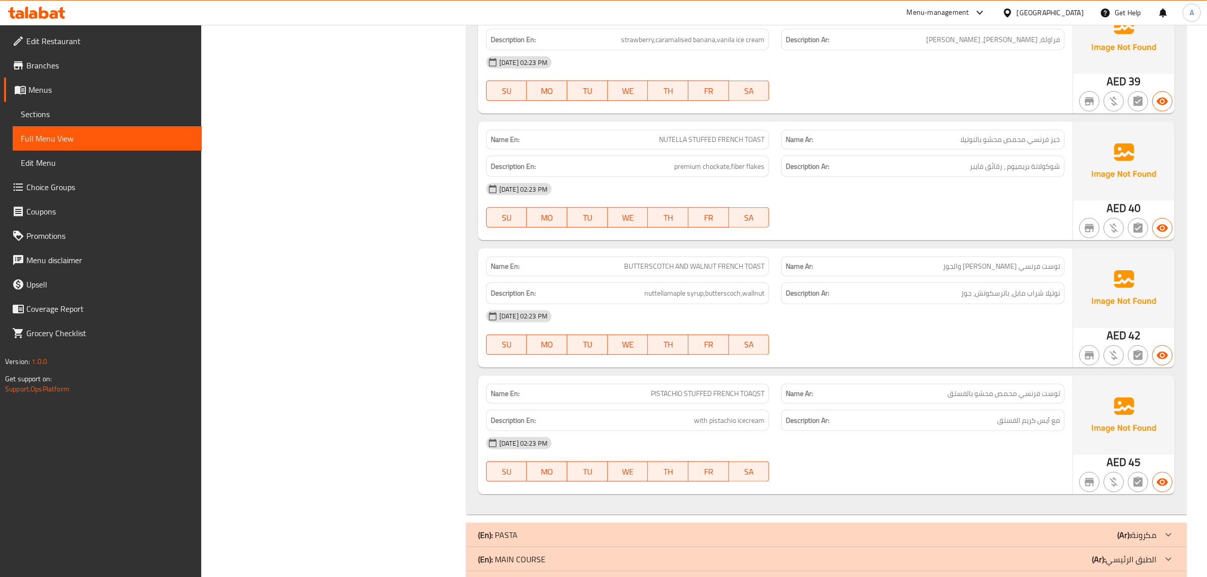
click at [1008, 138] on span "خبز فرنسي محمص محشو بالنوتيلا" at bounding box center [1010, 139] width 100 height 11
click at [1015, 286] on div "Description Ar: نوتيلا شراب مابل، باترسكوتش، جوز" at bounding box center [922, 293] width 283 height 22
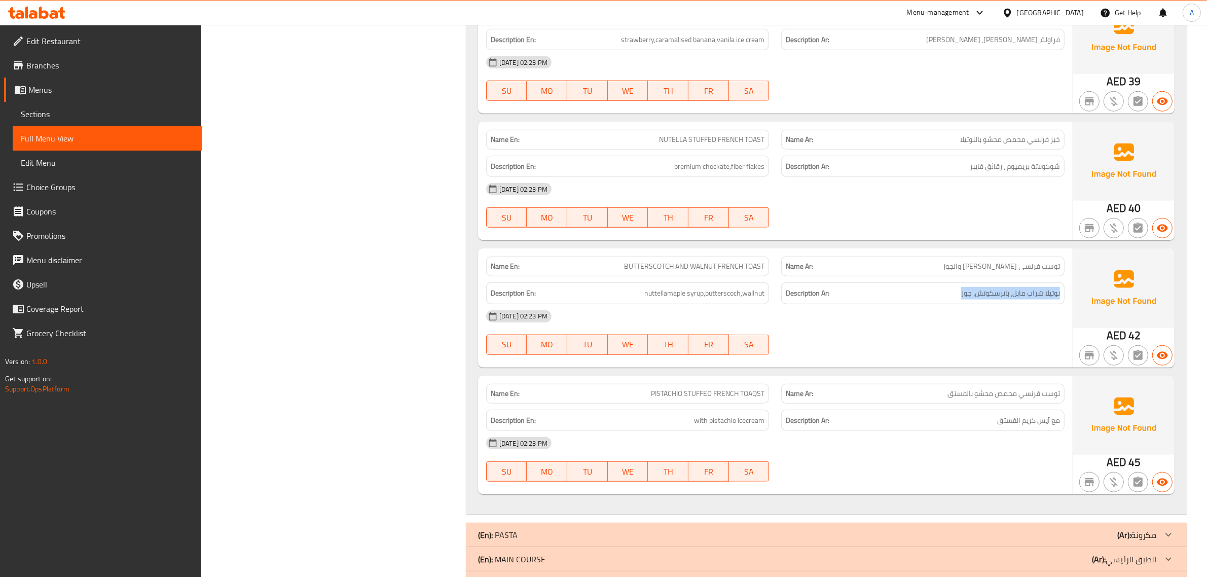
click at [1015, 286] on div "Description Ar: نوتيلا شراب مابل، باترسكوتش، جوز" at bounding box center [922, 293] width 283 height 22
click at [1054, 309] on div "[DATE] 02:23 PM" at bounding box center [775, 316] width 591 height 24
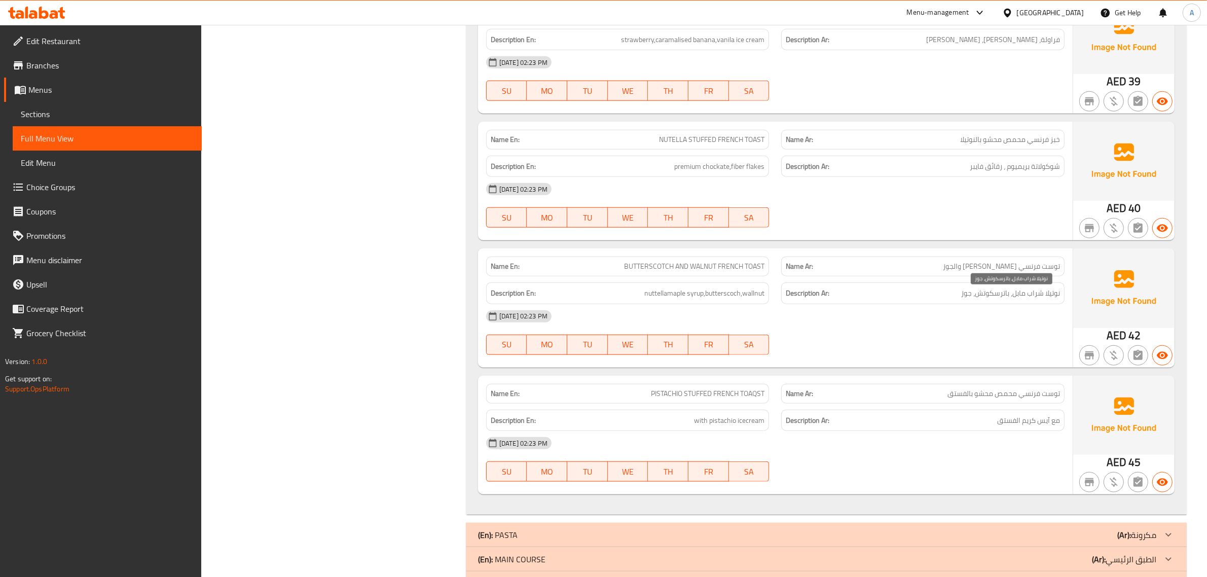
click at [1053, 300] on span "نوتيلا شراب مابل، باترسكوتش، جوز" at bounding box center [1010, 293] width 99 height 13
click at [744, 393] on span "PISTACHIO STUFFED FRENCH TOAQST" at bounding box center [708, 393] width 114 height 11
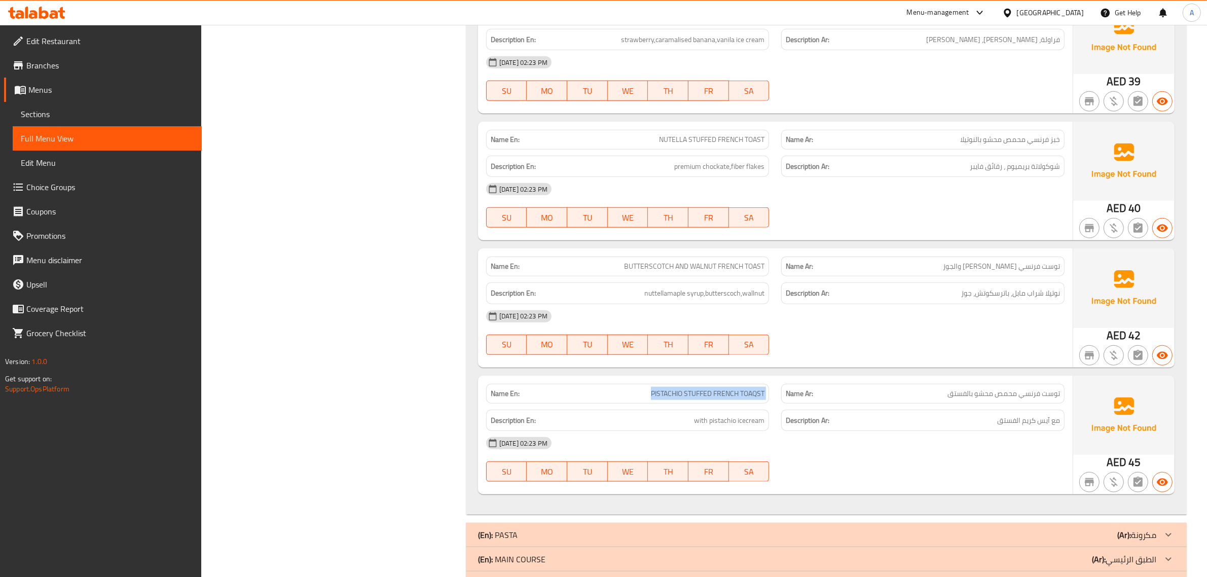
click at [744, 393] on span "PISTACHIO STUFFED FRENCH TOAQST" at bounding box center [708, 393] width 114 height 11
click at [1053, 140] on span "خبز فرنسي محمص محشو بالنوتيلا" at bounding box center [1010, 139] width 100 height 11
